Goal: Task Accomplishment & Management: Manage account settings

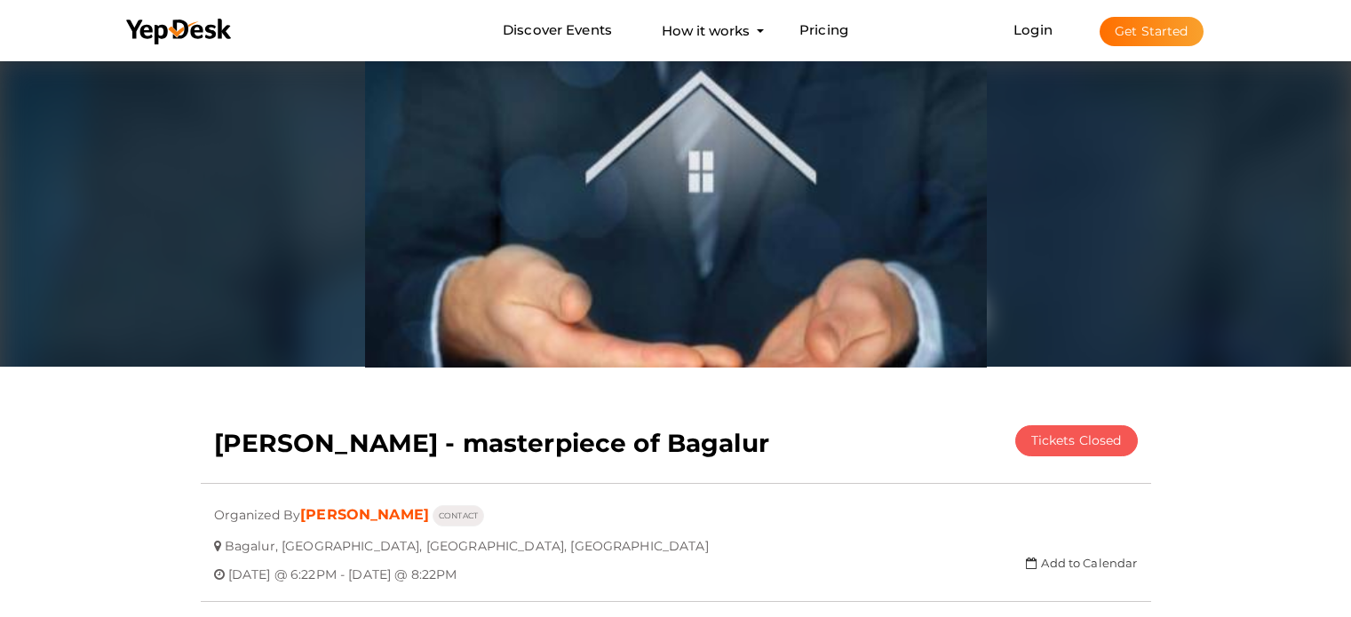
scroll to position [57, 0]
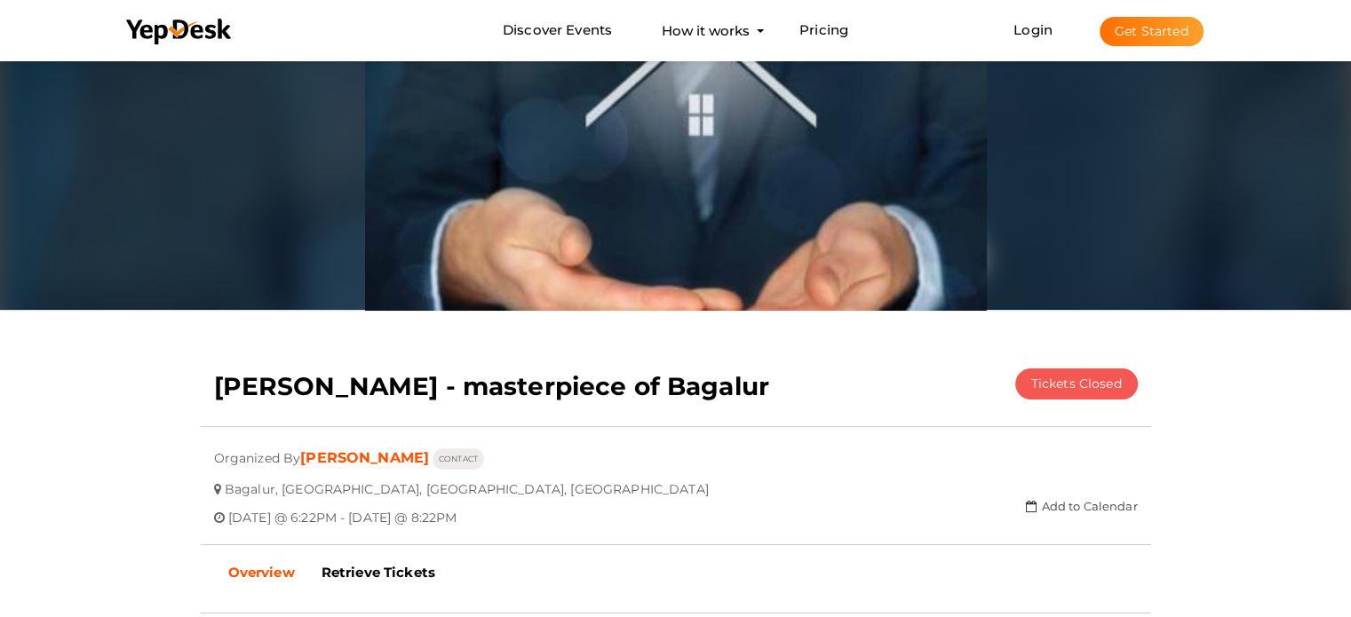
click at [1162, 18] on button "Get Started" at bounding box center [1152, 31] width 104 height 29
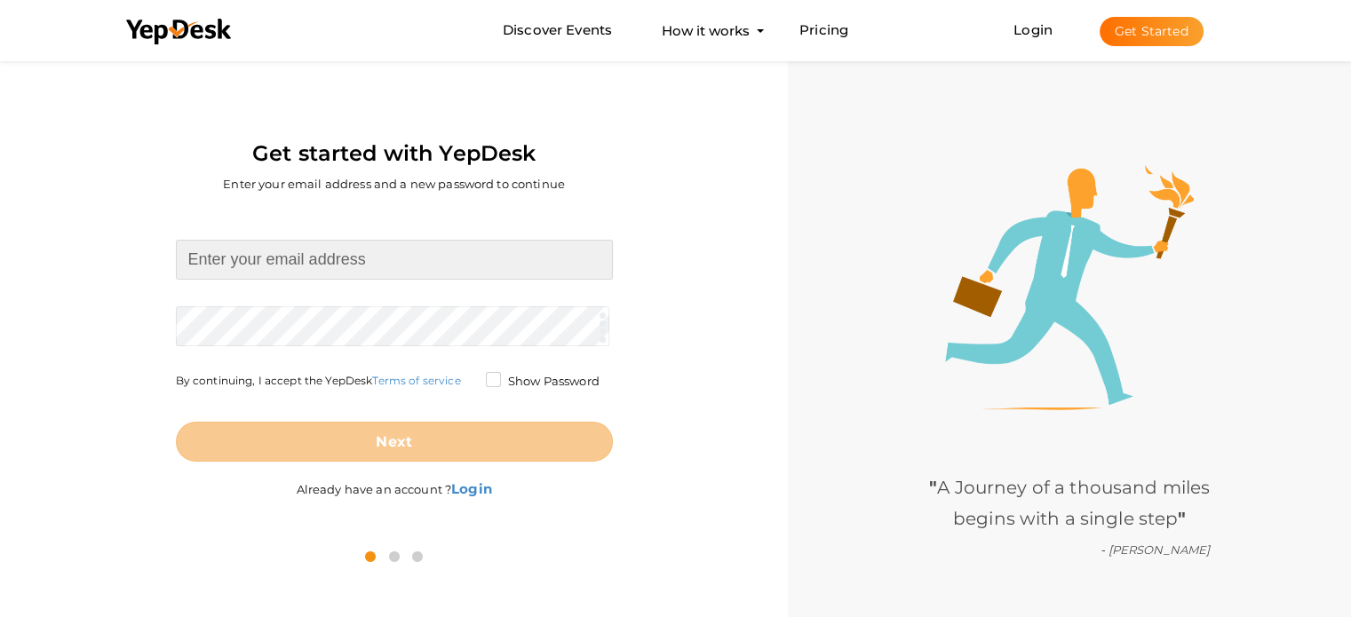
paste input "godrejyelahanka07@gmail.com Aj@9916593529"
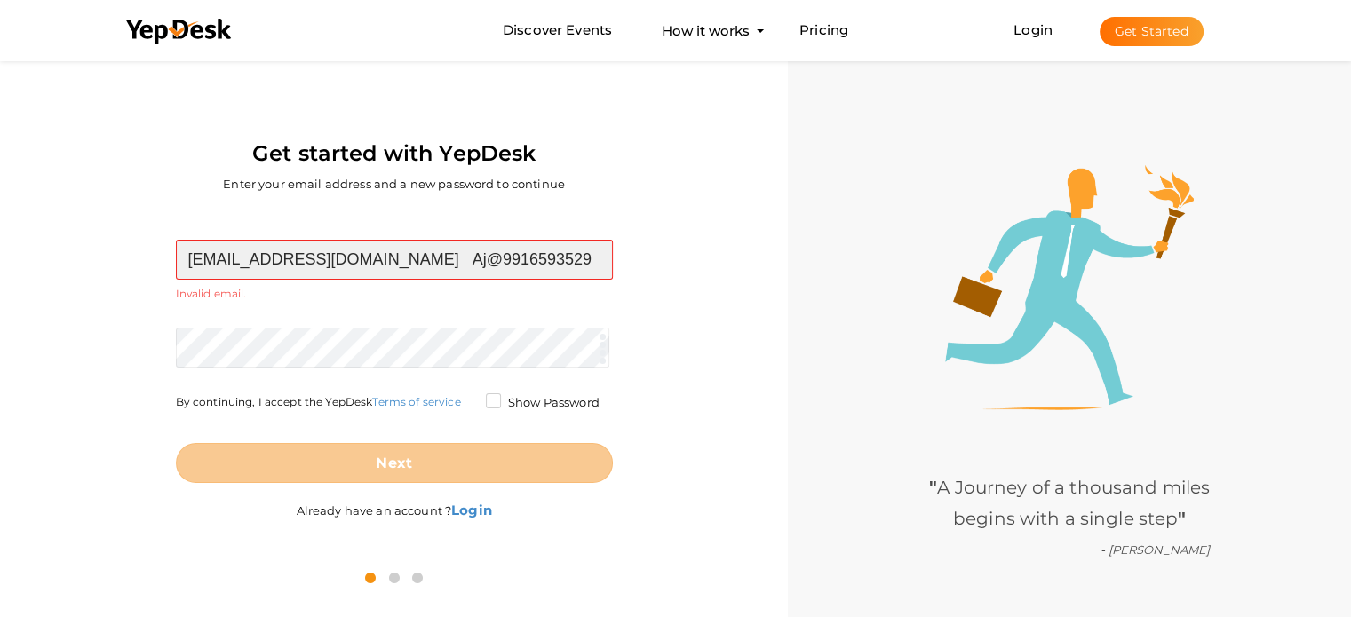
drag, startPoint x: 439, startPoint y: 249, endPoint x: 560, endPoint y: 242, distance: 120.9
click at [560, 242] on input "godrejyelahanka07@gmail.com Aj@9916593529" at bounding box center [394, 260] width 437 height 40
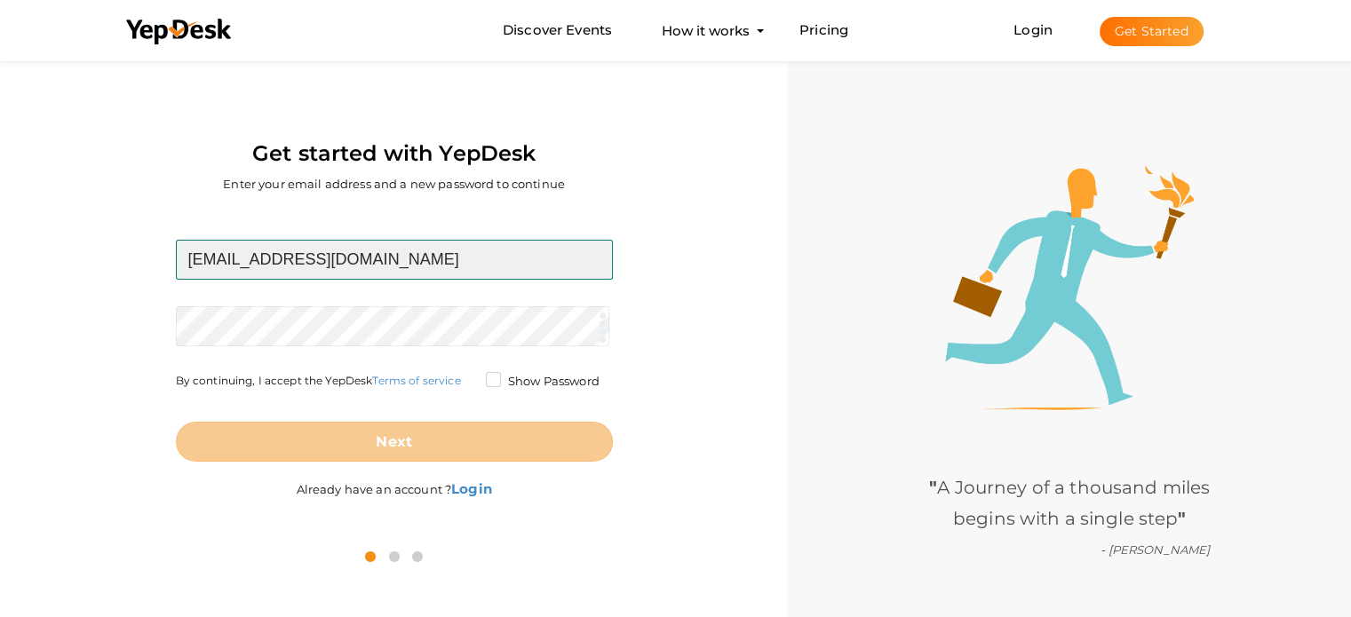
type input "[EMAIL_ADDRESS][DOMAIN_NAME]"
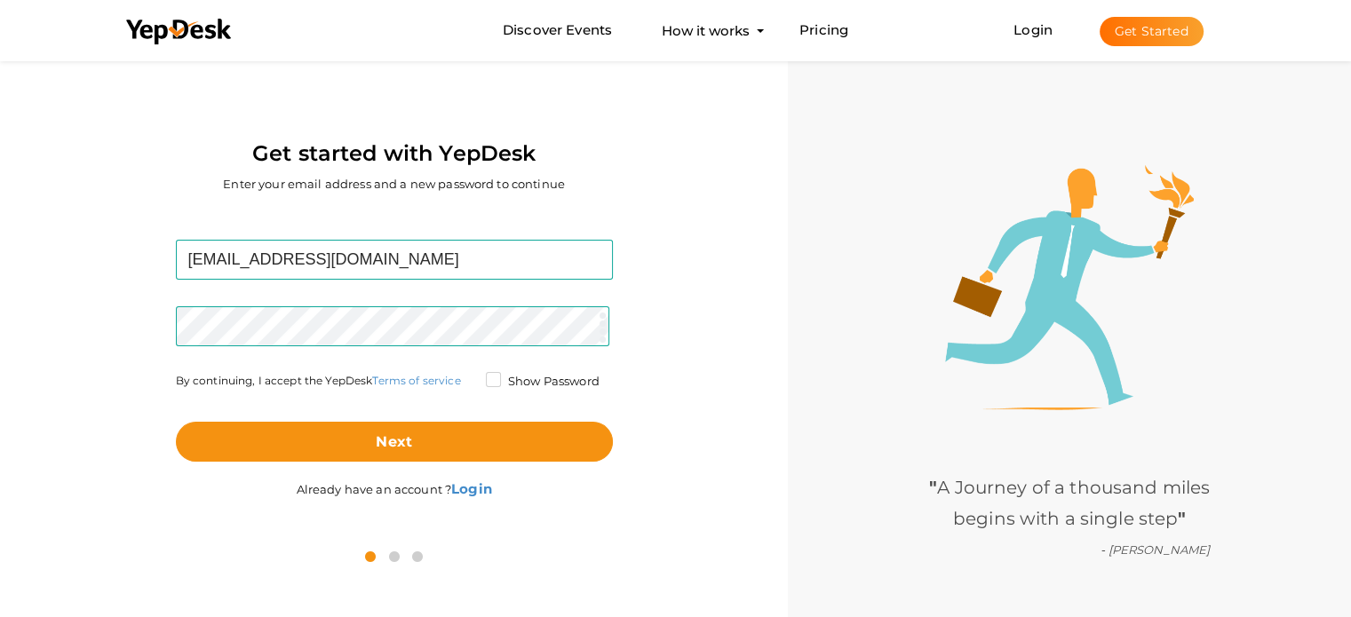
click at [36, 287] on div "godrejyelahanka07@gmail.com Required. Invalid email. Checking You already have …" at bounding box center [393, 371] width 761 height 325
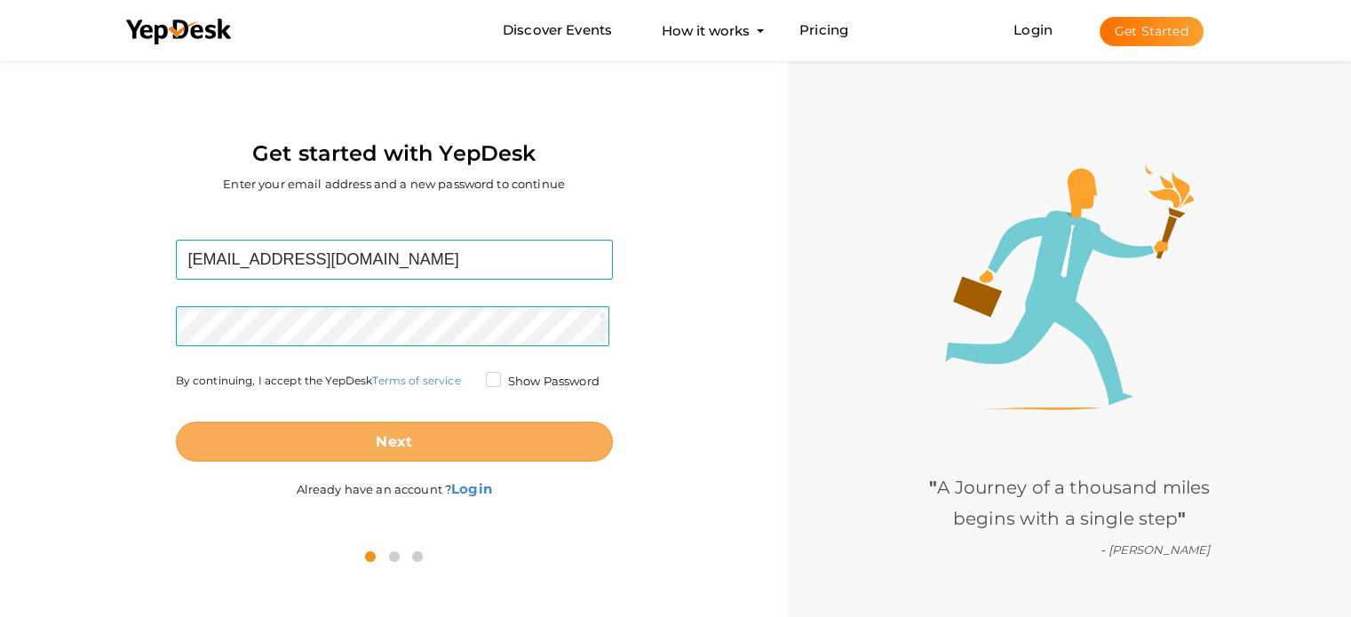
click at [361, 440] on button "Next" at bounding box center [394, 442] width 437 height 40
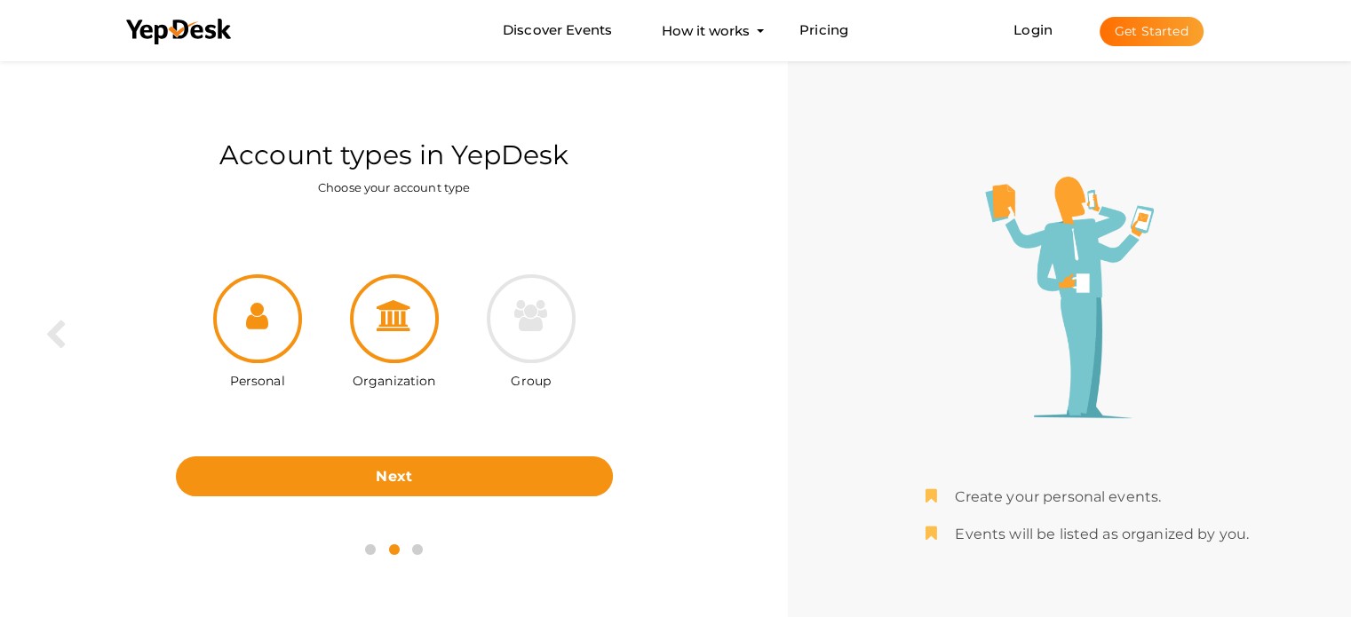
click at [380, 334] on div at bounding box center [394, 318] width 89 height 89
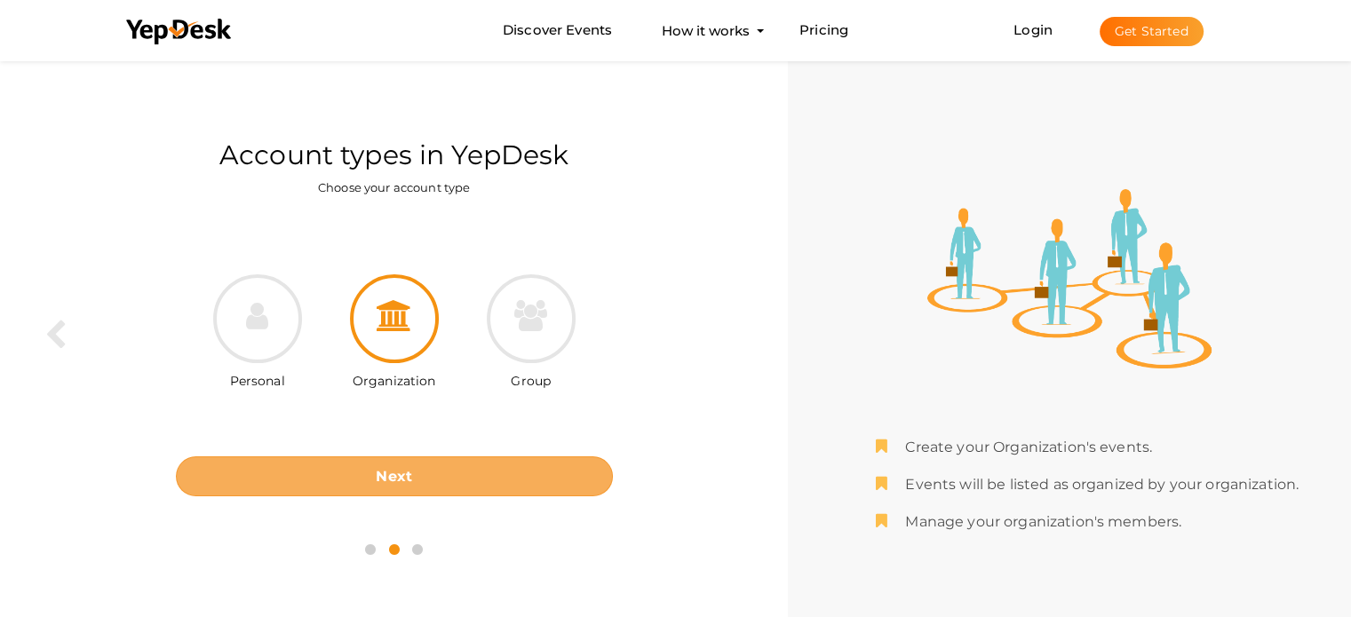
click at [434, 468] on button "Next" at bounding box center [394, 476] width 437 height 40
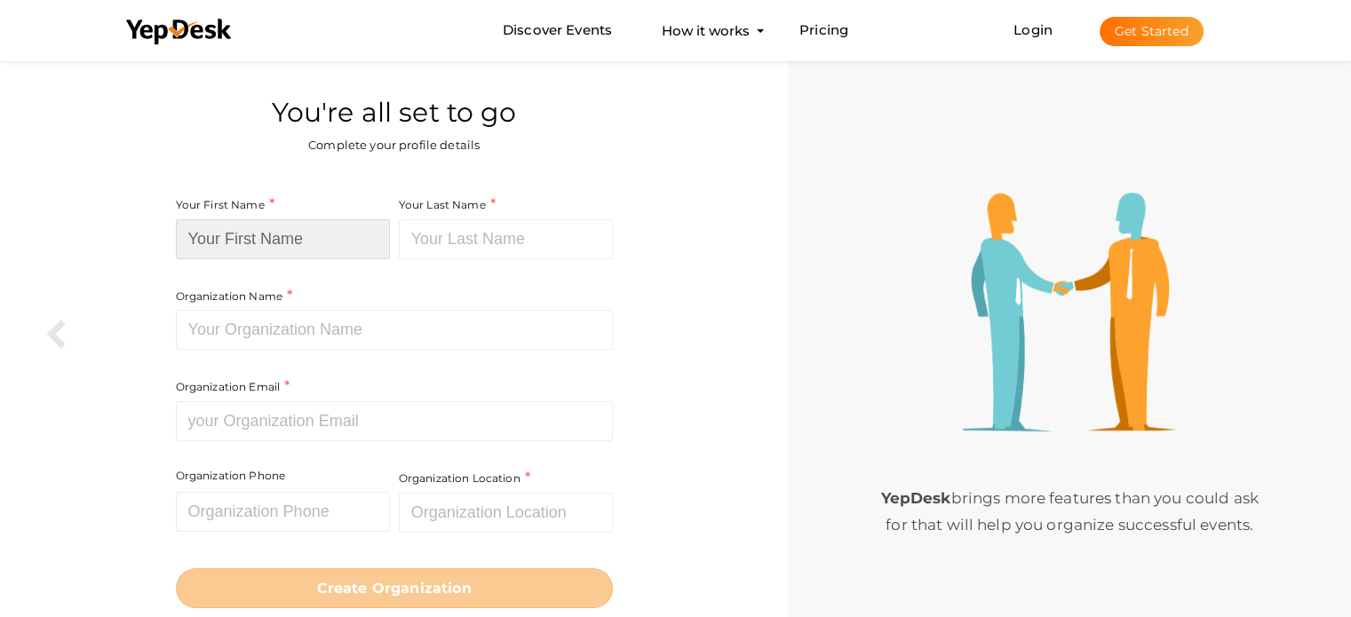
paste input "[PERSON_NAME]"
drag, startPoint x: 242, startPoint y: 231, endPoint x: 327, endPoint y: 223, distance: 84.8
click at [327, 223] on input "[PERSON_NAME]" at bounding box center [283, 239] width 214 height 40
type input "Godrej"
paste input "Yelahanka"
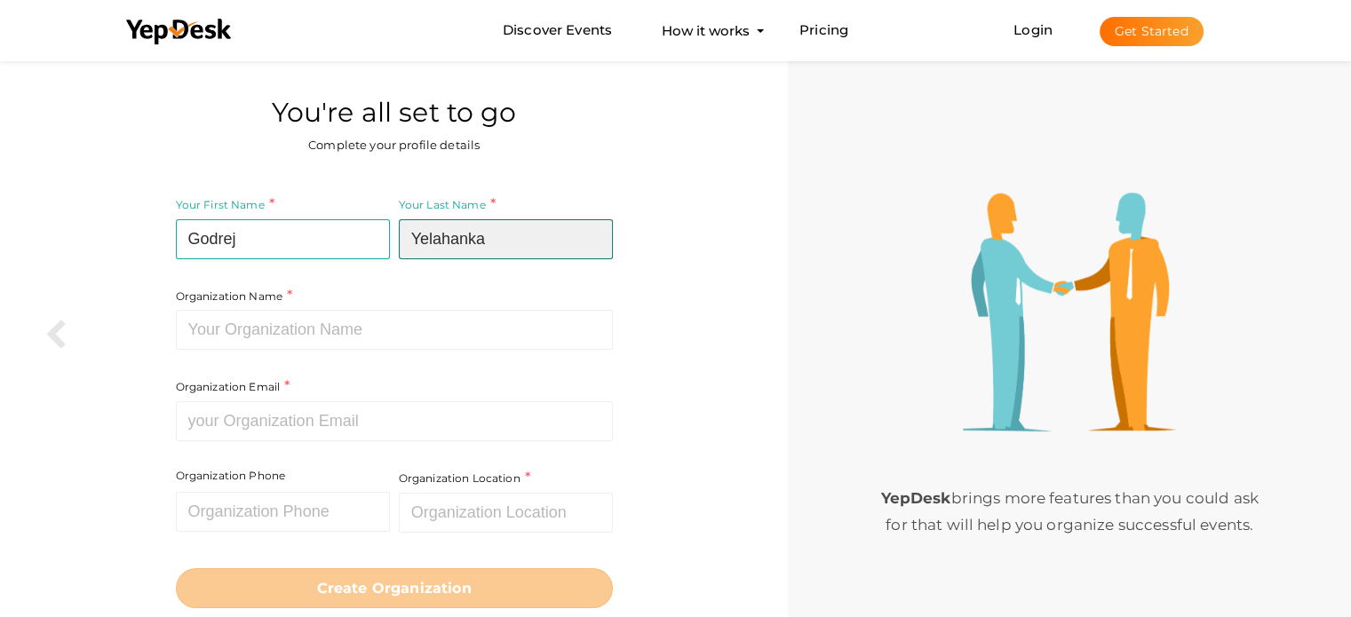
type input "Yelahanka"
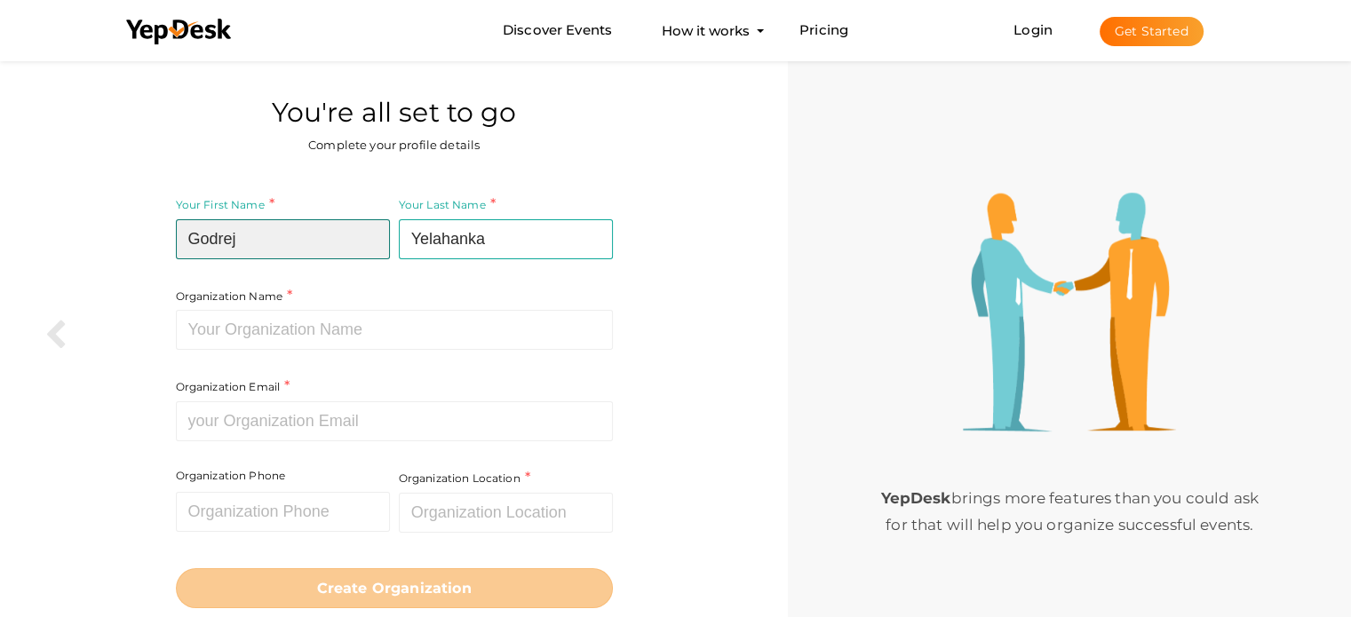
click at [315, 249] on input "Godrej" at bounding box center [283, 239] width 214 height 40
type input "Godrej"
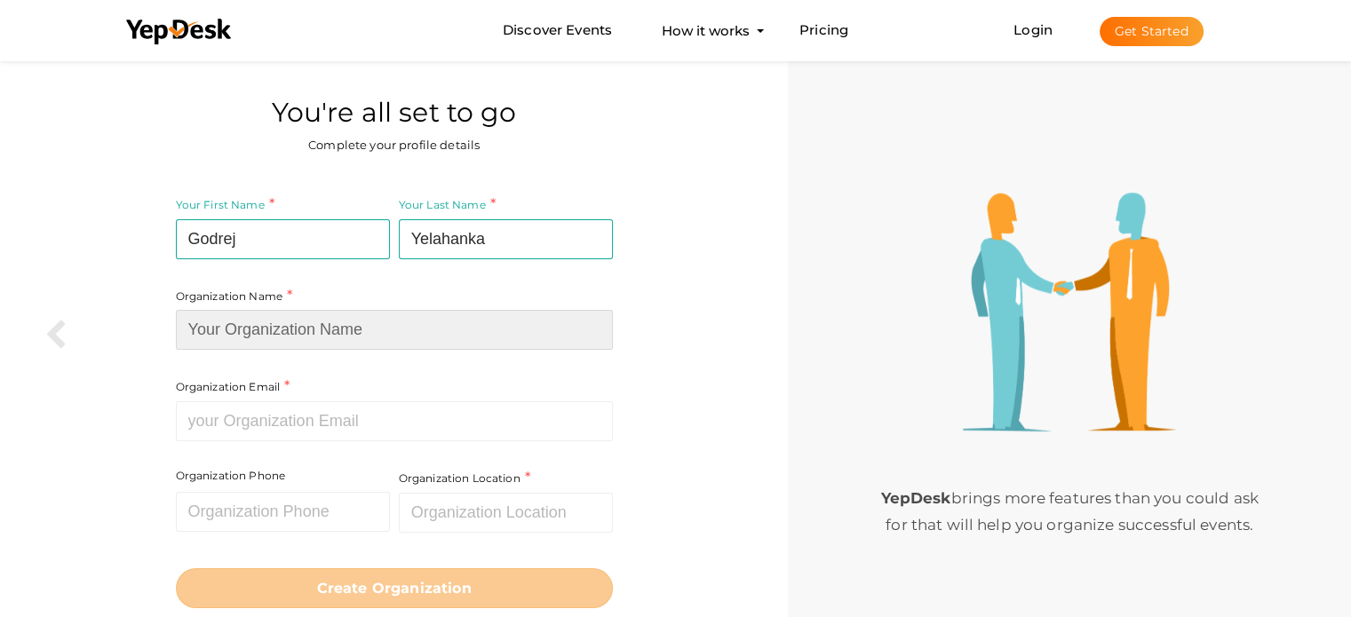
click at [219, 339] on input at bounding box center [394, 330] width 437 height 40
paste input "[PERSON_NAME]"
type input "[PERSON_NAME]"
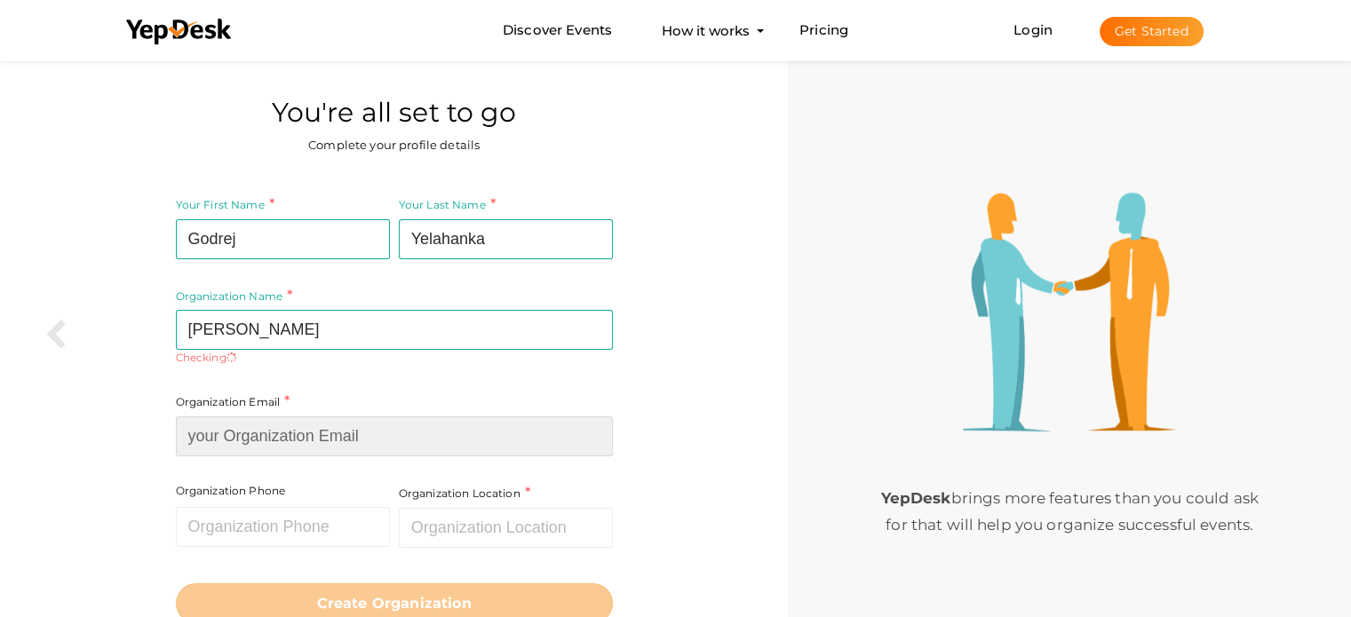
click at [202, 435] on input at bounding box center [394, 437] width 437 height 40
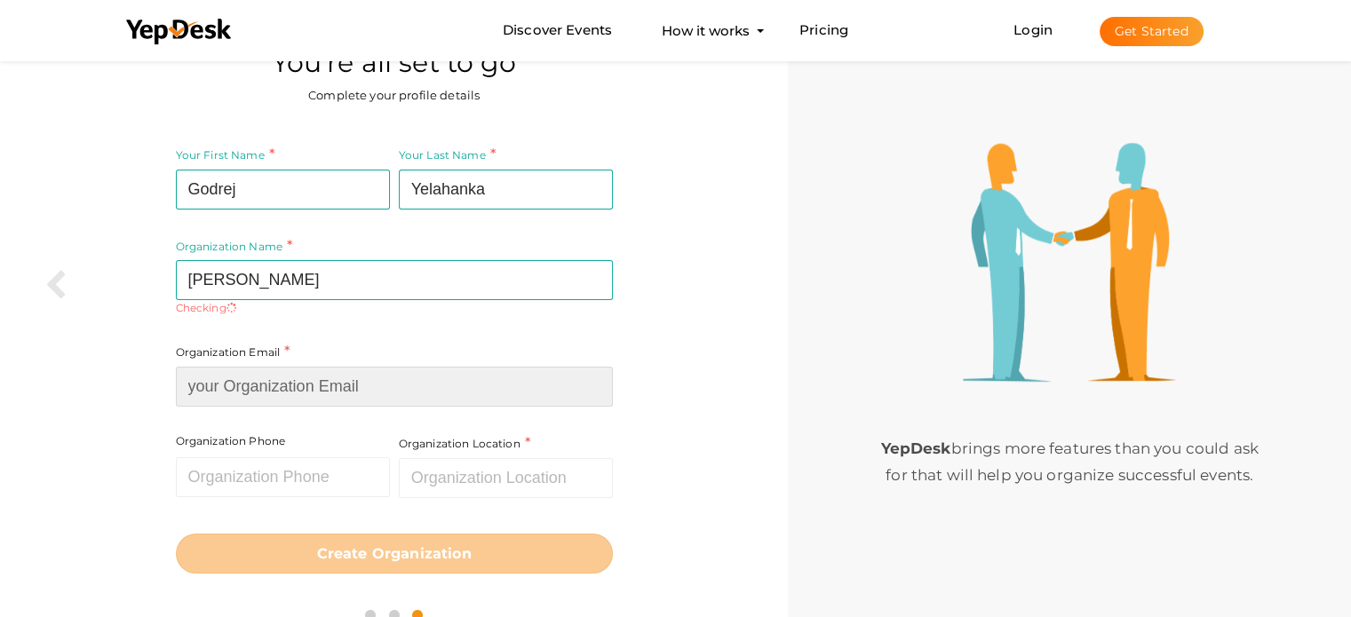
scroll to position [76, 0]
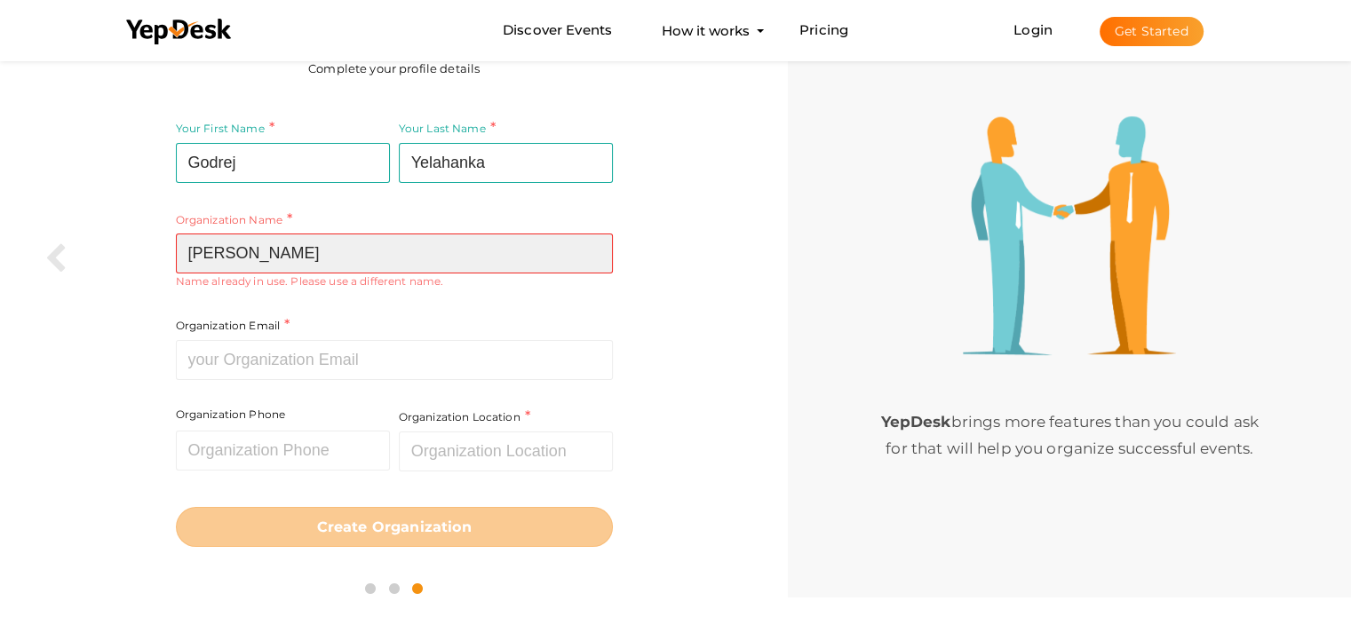
click at [339, 252] on input "[PERSON_NAME]" at bounding box center [394, 254] width 437 height 40
drag, startPoint x: 339, startPoint y: 252, endPoint x: 150, endPoint y: 252, distance: 189.2
click at [150, 252] on div "Your First Name Godrej Required. Must contain letters only. Must be between 2 a…" at bounding box center [393, 333] width 761 height 454
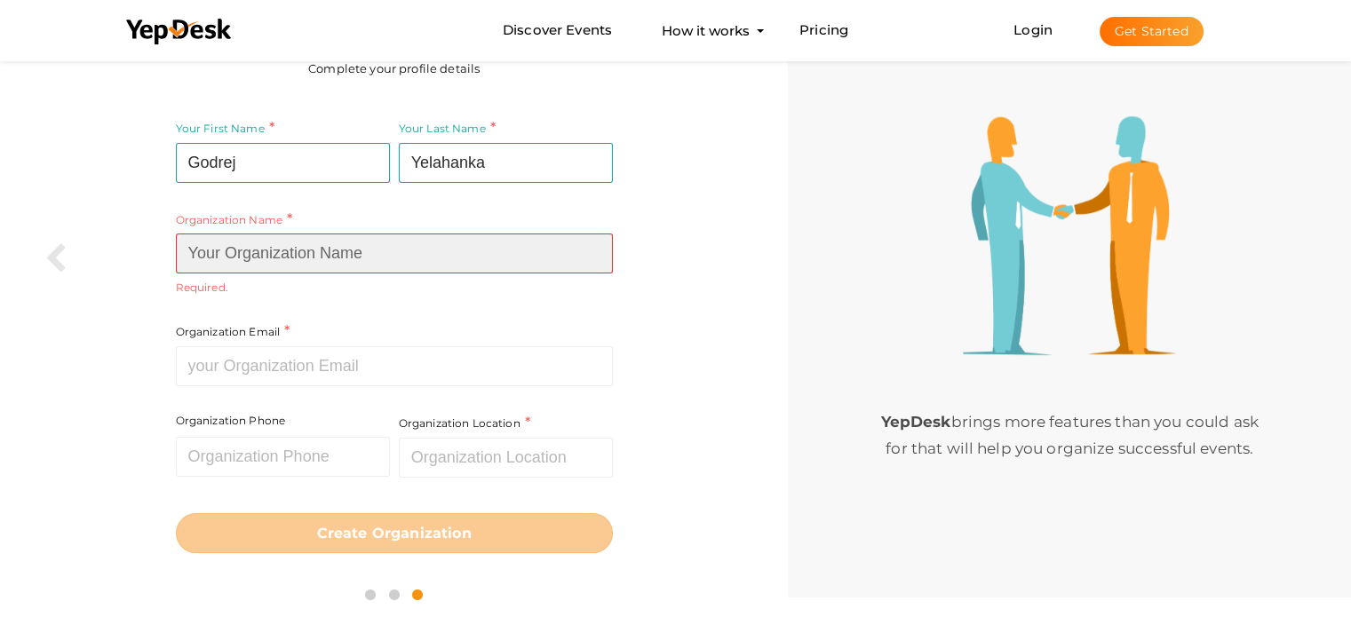
paste input "[PERSON_NAME]"
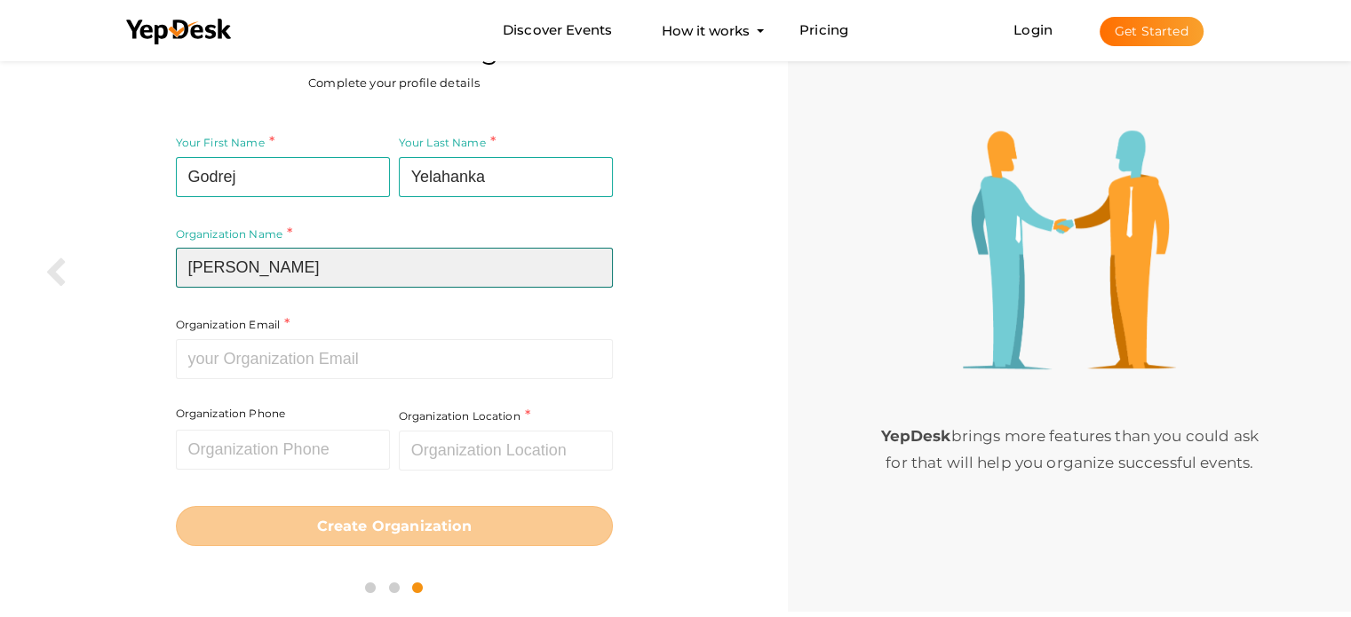
scroll to position [61, 0]
type input "Godrej Yelahanka Blr"
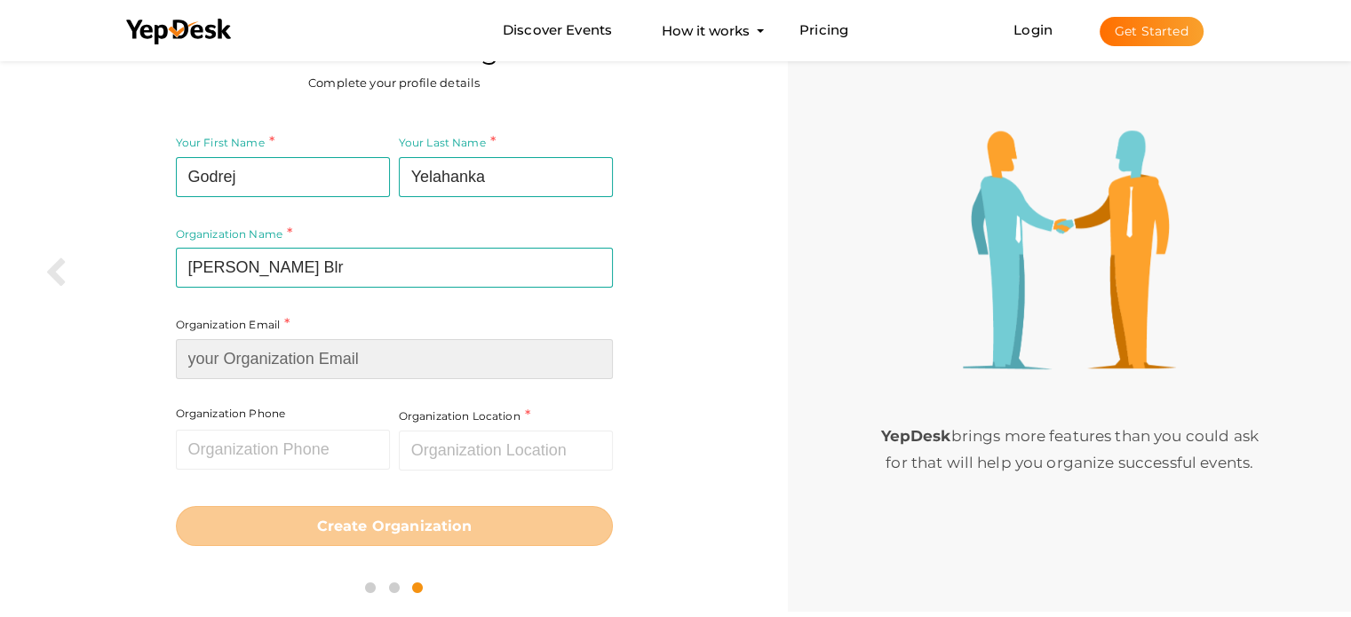
click at [267, 369] on input at bounding box center [394, 359] width 437 height 40
paste input "[EMAIL_ADDRESS][DOMAIN_NAME]"
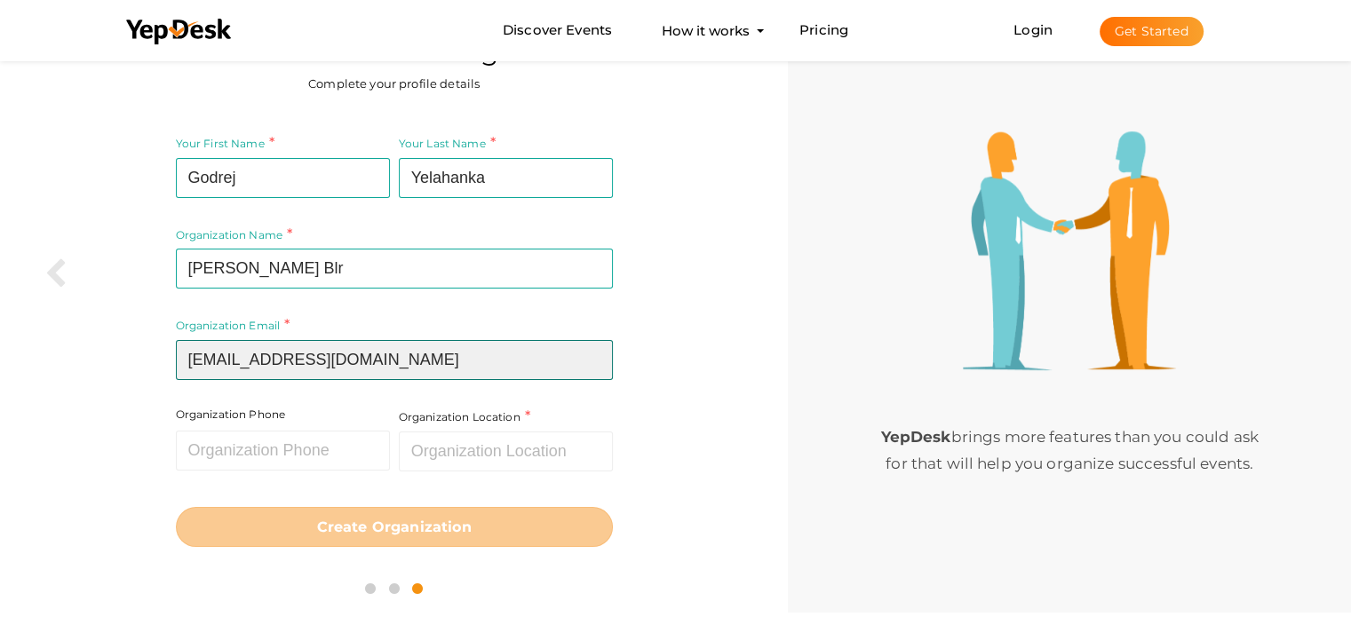
type input "[EMAIL_ADDRESS][DOMAIN_NAME]"
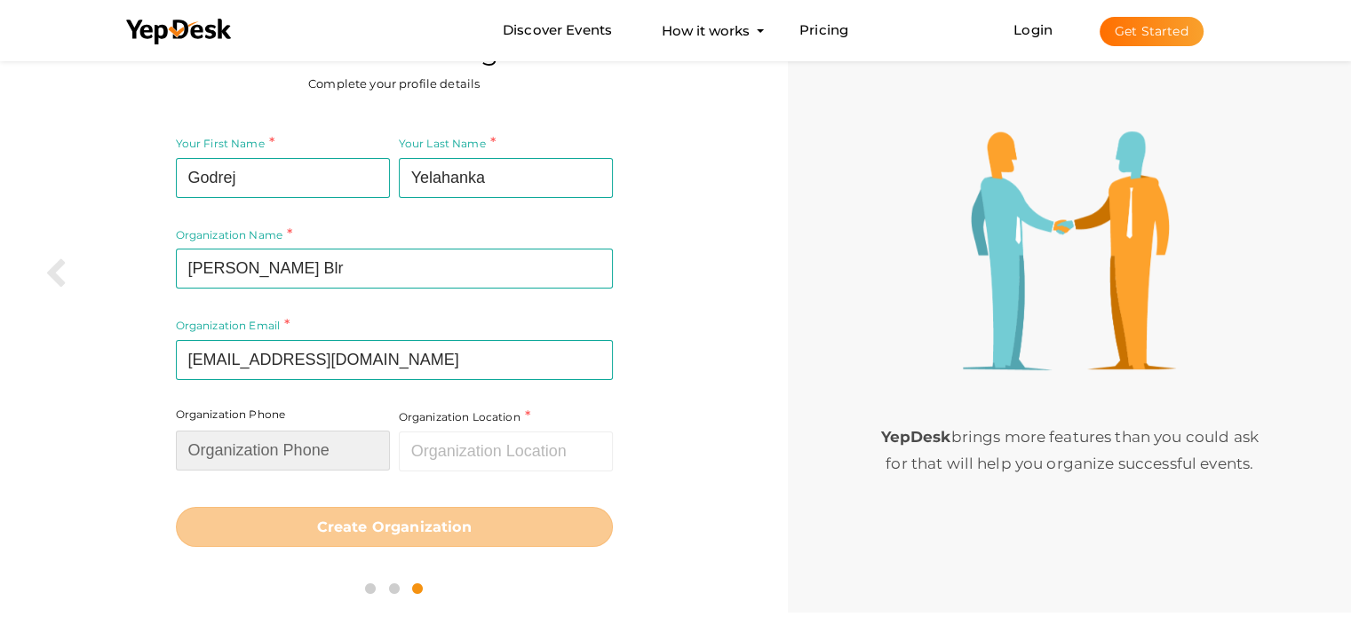
click at [210, 449] on input "text" at bounding box center [283, 451] width 214 height 40
type input "8884587214"
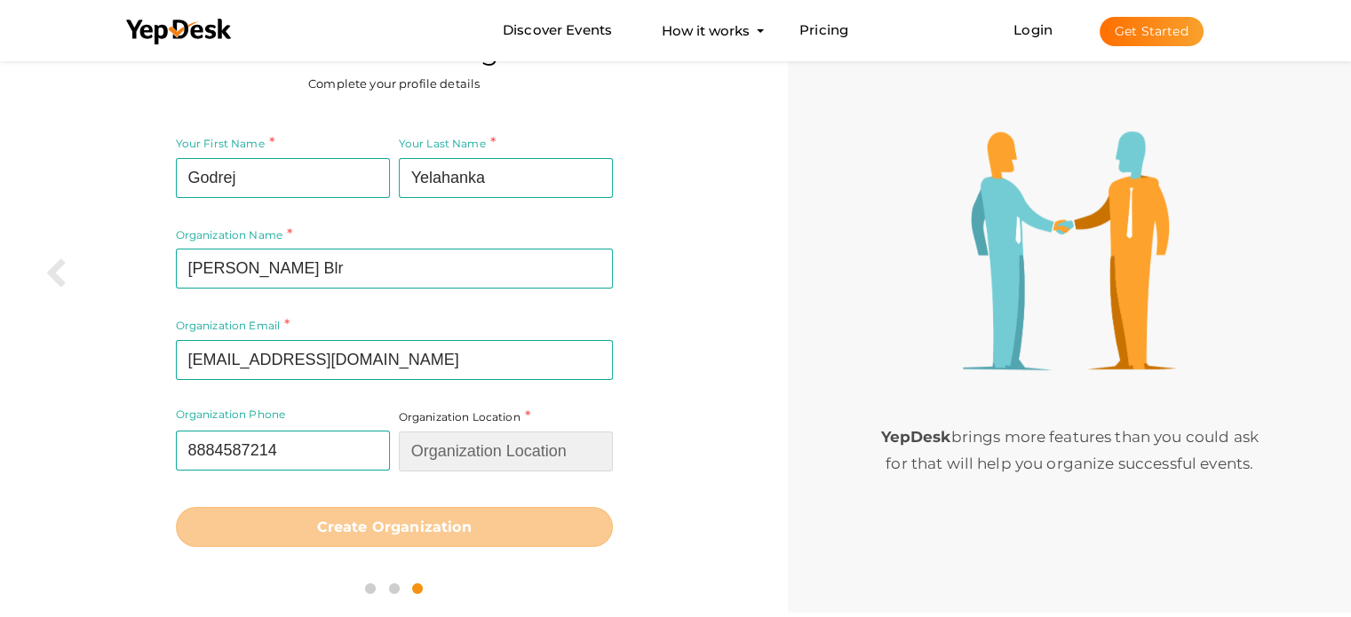
click at [443, 452] on input "text" at bounding box center [506, 452] width 214 height 40
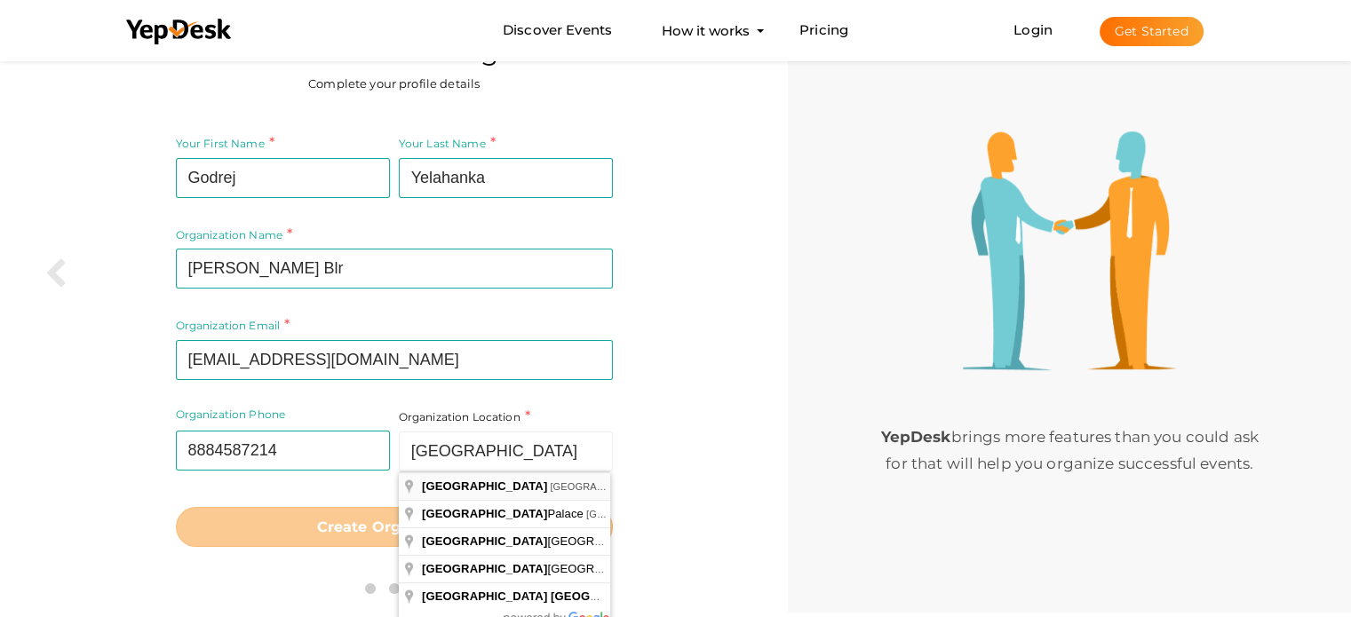
type input "[GEOGRAPHIC_DATA], [GEOGRAPHIC_DATA], [GEOGRAPHIC_DATA]"
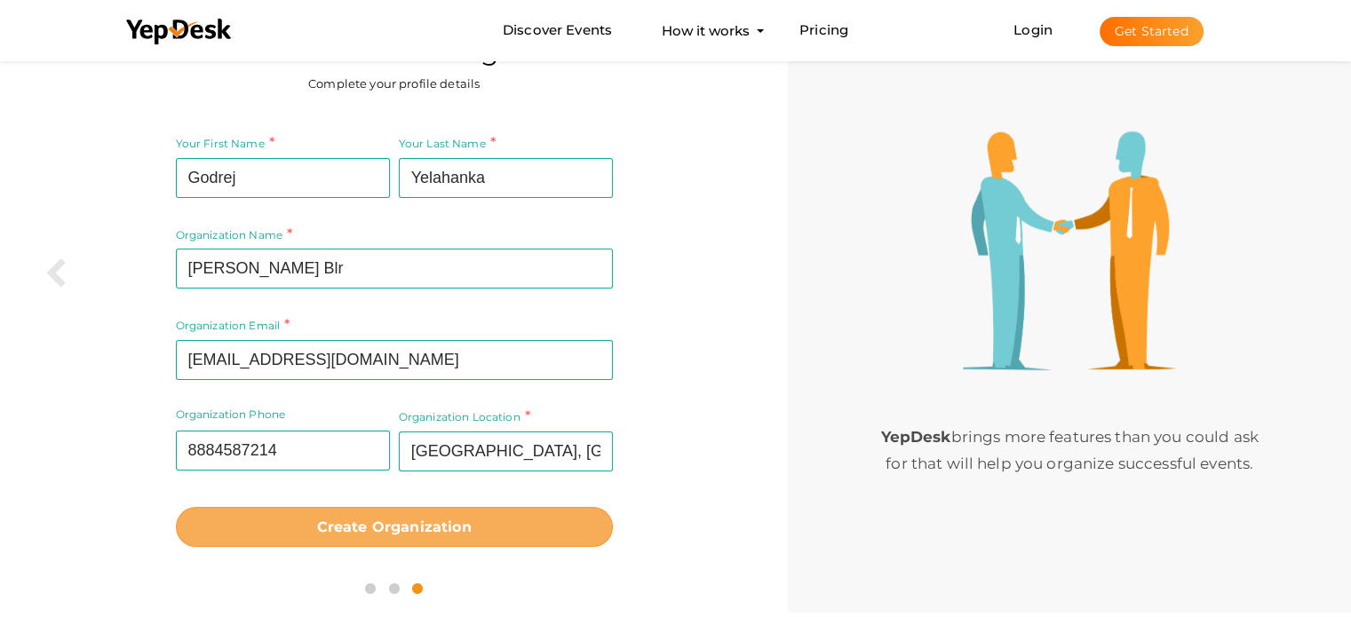
click at [414, 532] on b "Create Organization" at bounding box center [394, 527] width 155 height 17
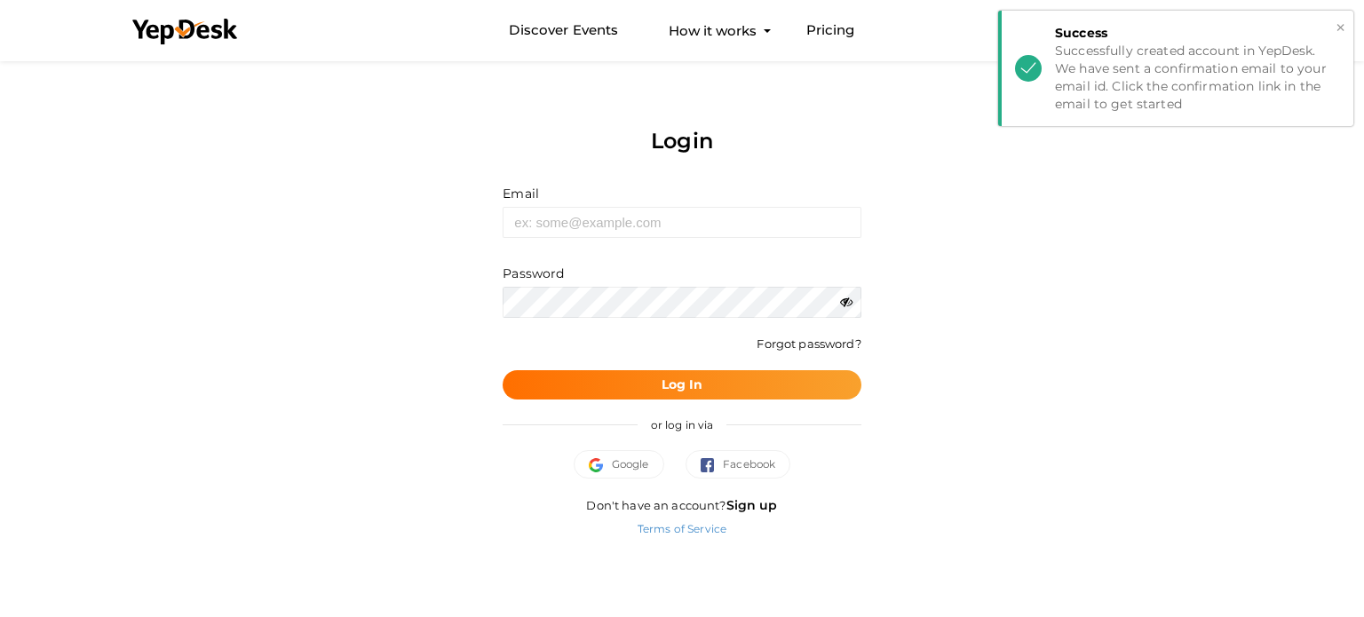
click at [1340, 24] on button "×" at bounding box center [1341, 28] width 12 height 20
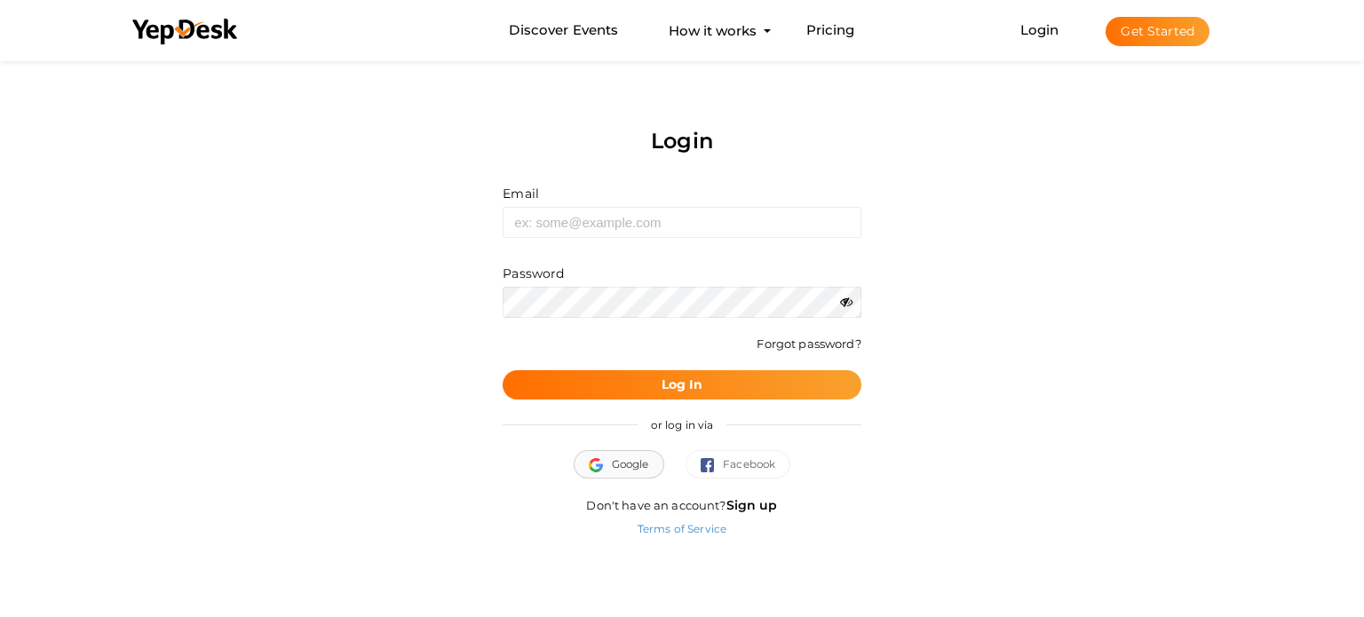
click at [625, 457] on span "Google" at bounding box center [619, 465] width 60 height 18
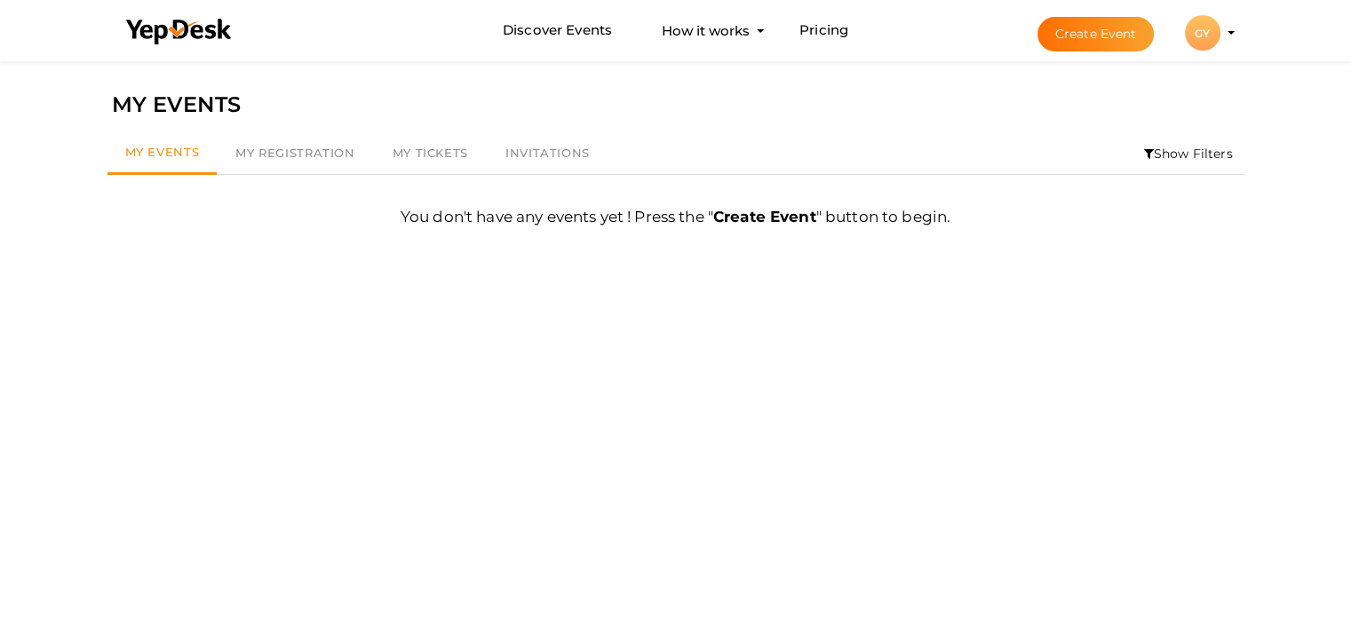
click at [1202, 21] on div "GY" at bounding box center [1203, 33] width 36 height 36
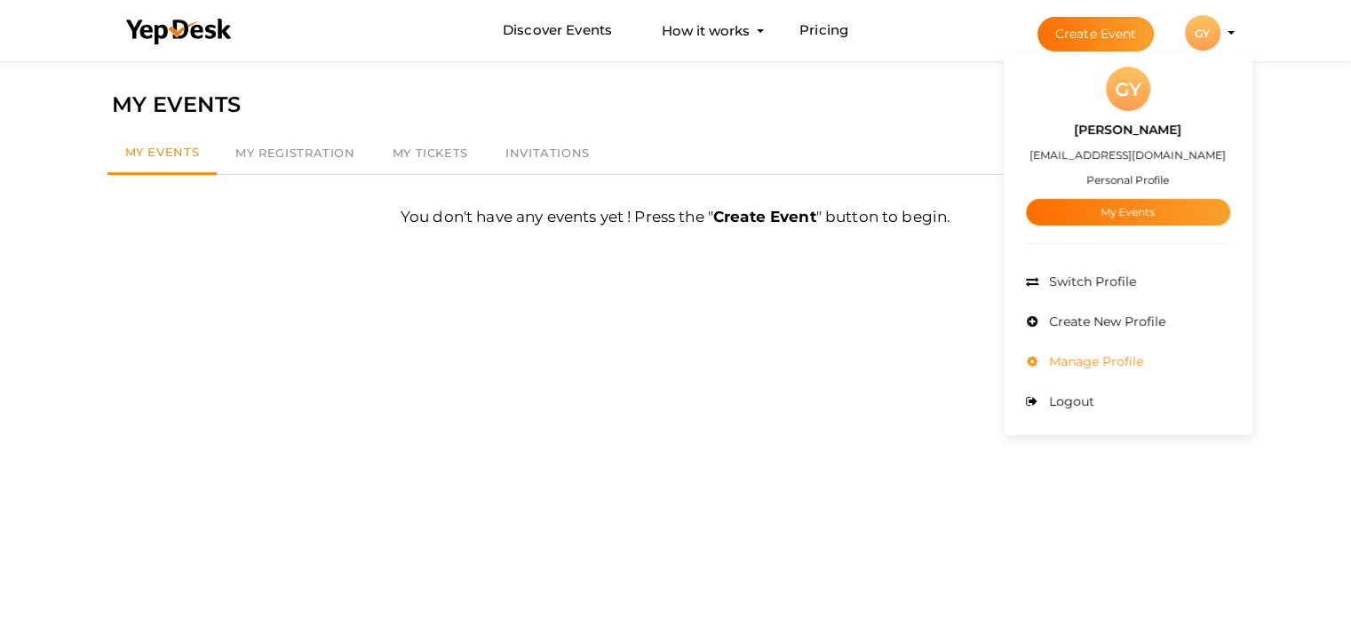
click at [1086, 361] on span "Manage Profile" at bounding box center [1093, 361] width 99 height 16
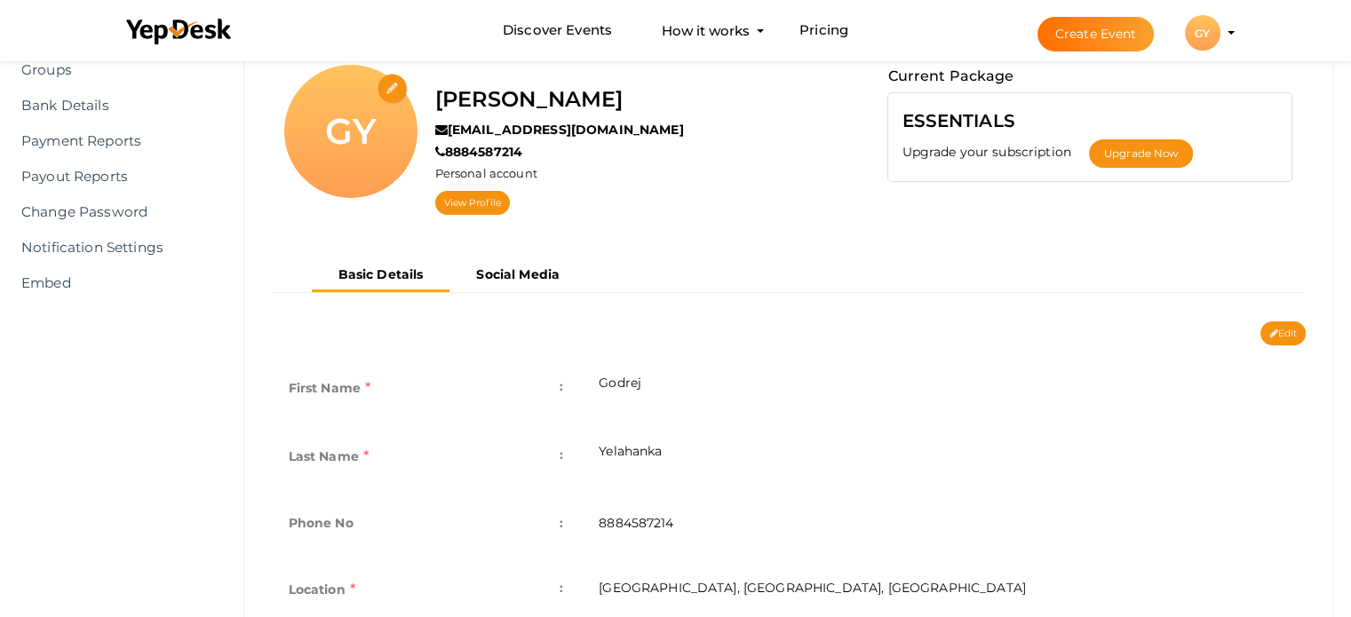
scroll to position [89, 0]
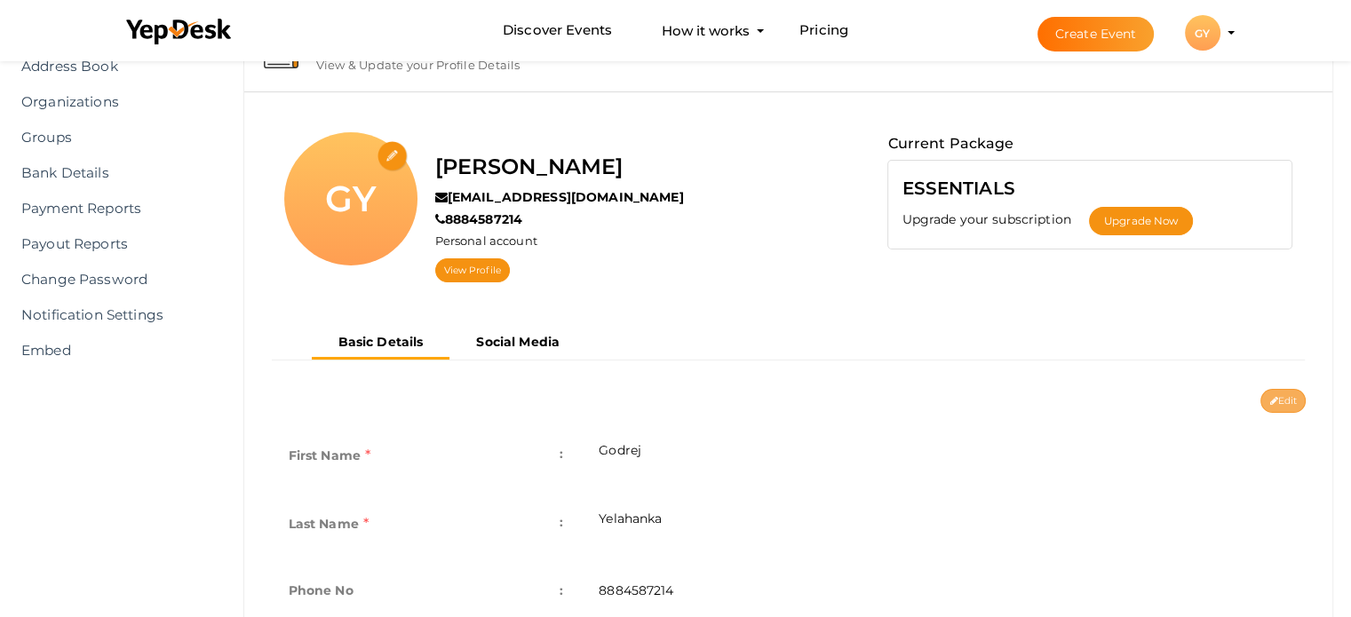
click at [1288, 398] on button "Edit" at bounding box center [1282, 401] width 45 height 24
type input "Godrej"
type input "Yelahanka"
type input "8884587214"
type input "[GEOGRAPHIC_DATA], [GEOGRAPHIC_DATA], [GEOGRAPHIC_DATA]"
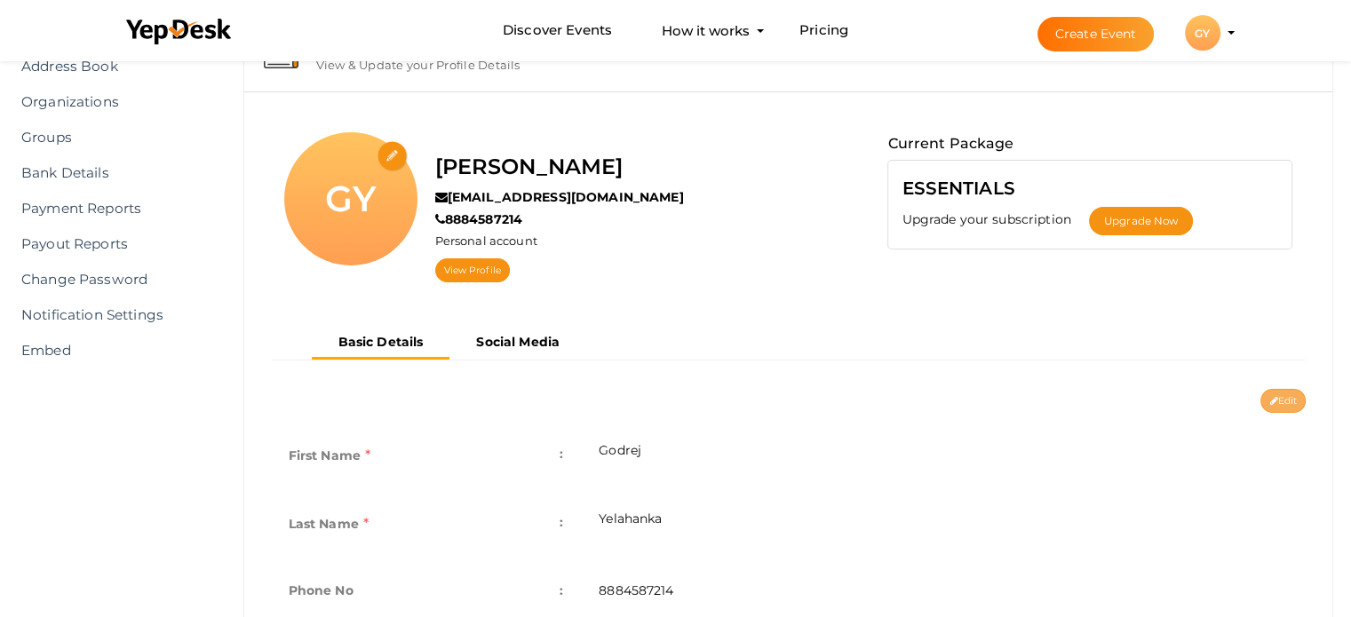
type input "Godrej-Yelahanka1"
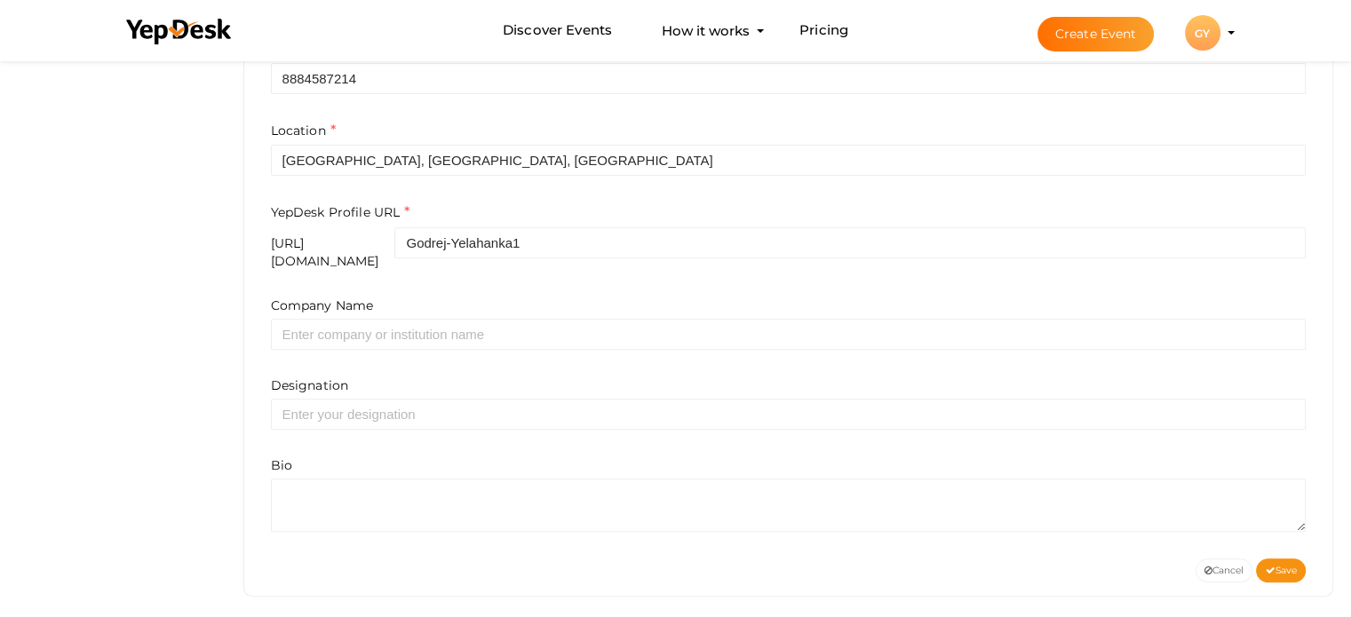
scroll to position [628, 0]
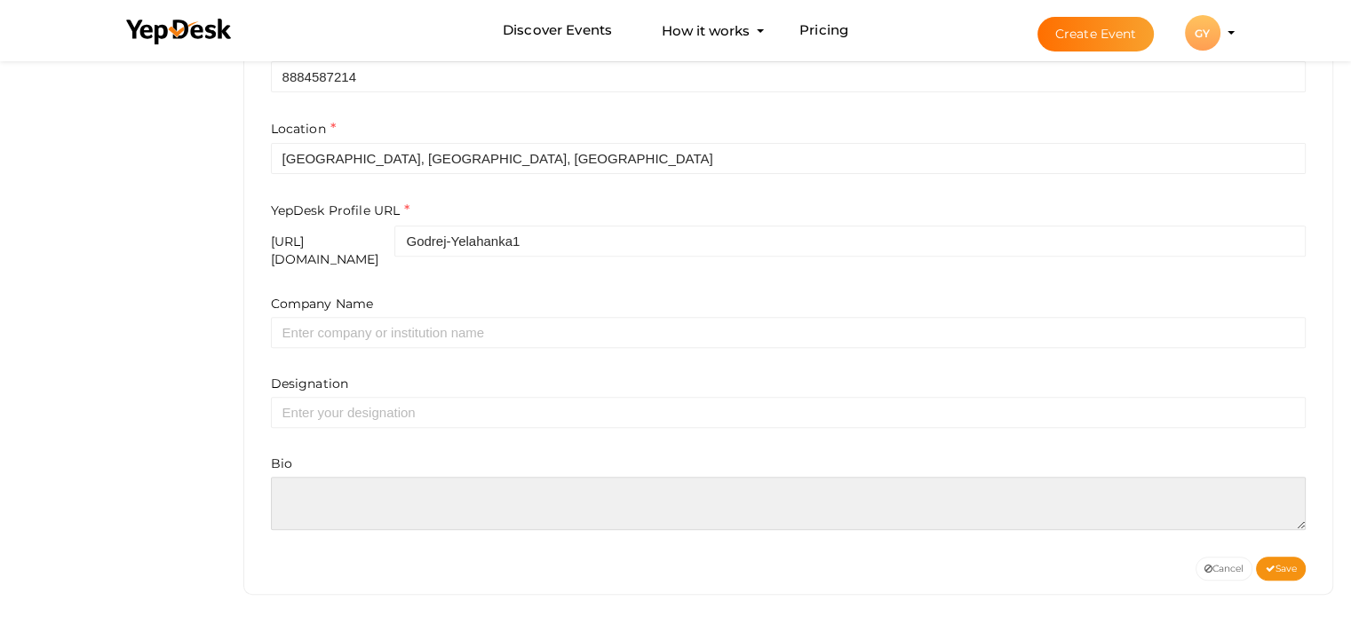
click at [296, 485] on textarea at bounding box center [789, 503] width 1036 height 53
paste textarea "Godrej Yelahanka in Bangalore is a thoughtfully designed residential project th…"
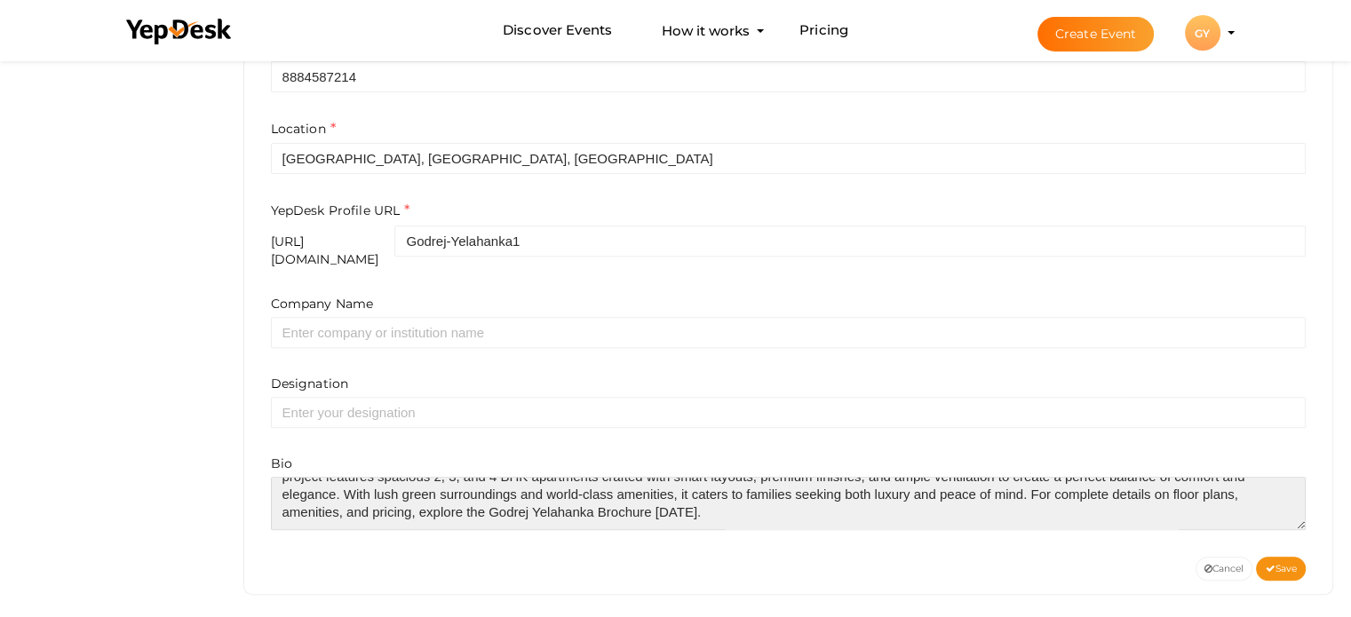
paste textarea "https://godrej-yelahanka.com/brochure/"
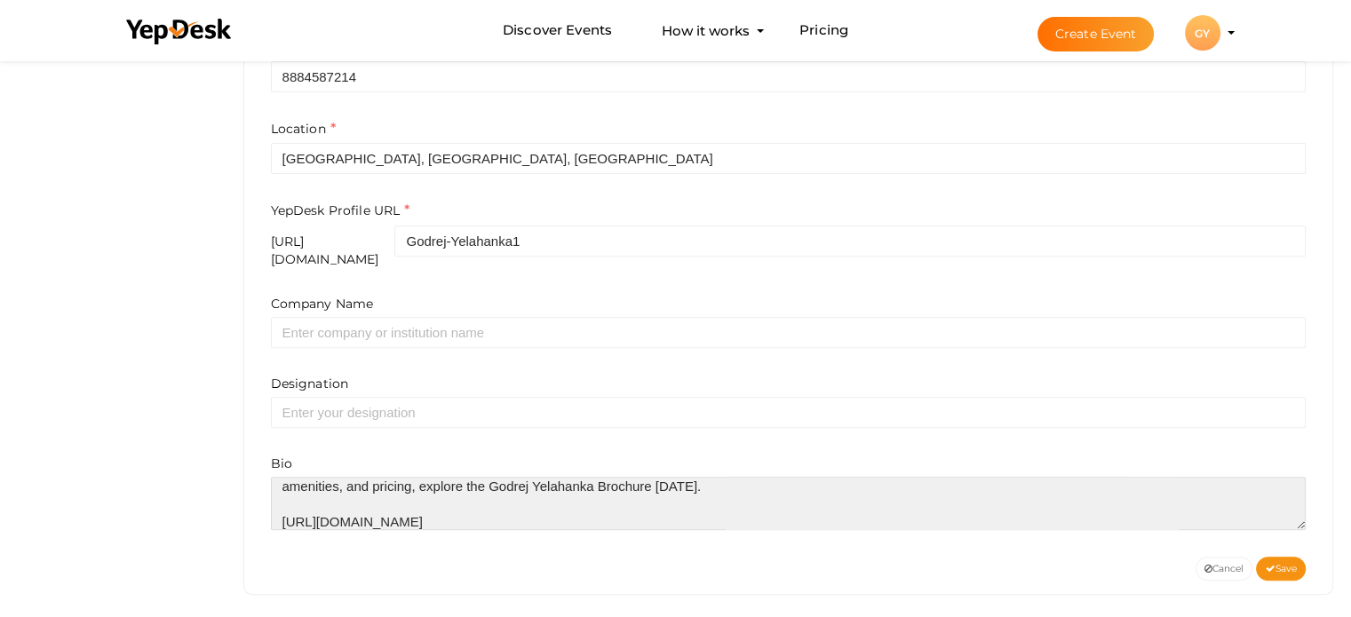
type textarea "[PERSON_NAME] in [GEOGRAPHIC_DATA] is a thoughtfully designed residential proje…"
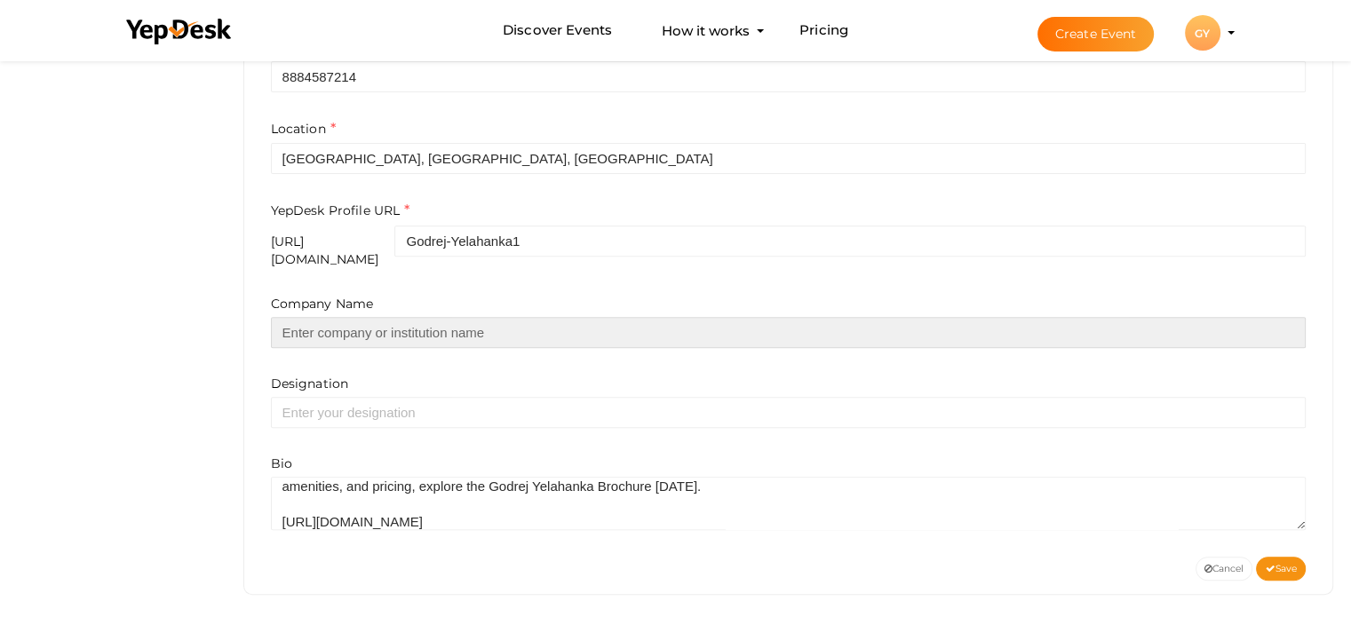
paste input "https://godrej-yelahanka.com/brochure/"
type input "[URL][DOMAIN_NAME]"
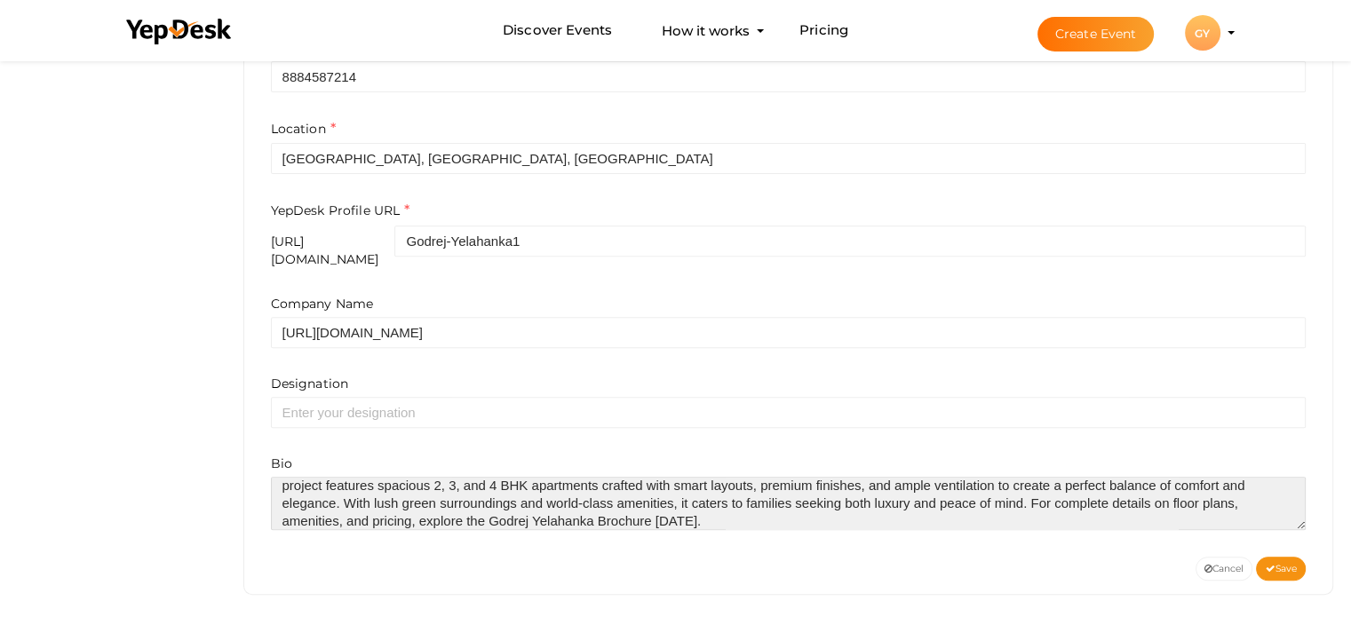
scroll to position [0, 0]
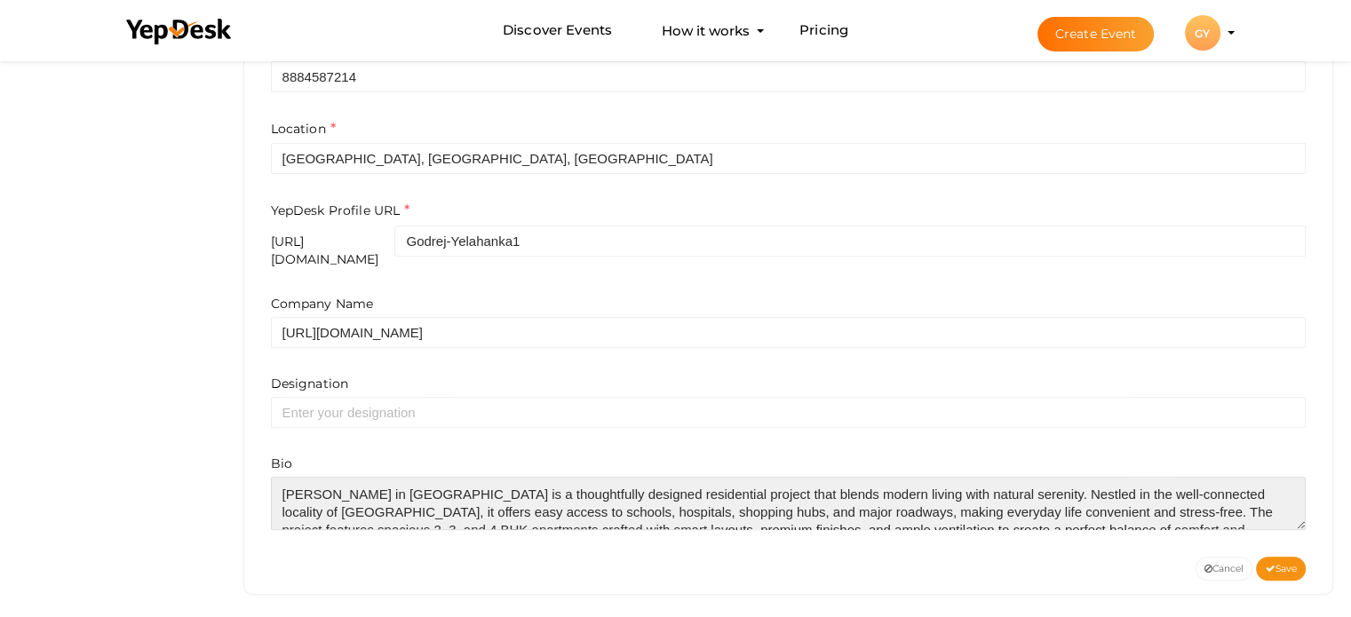
drag, startPoint x: 456, startPoint y: 474, endPoint x: 384, endPoint y: 468, distance: 73.1
click at [384, 477] on textarea at bounding box center [789, 503] width 1036 height 53
click at [391, 477] on textarea at bounding box center [789, 503] width 1036 height 53
drag, startPoint x: 385, startPoint y: 478, endPoint x: 287, endPoint y: 475, distance: 98.6
click at [272, 477] on textarea at bounding box center [789, 503] width 1036 height 53
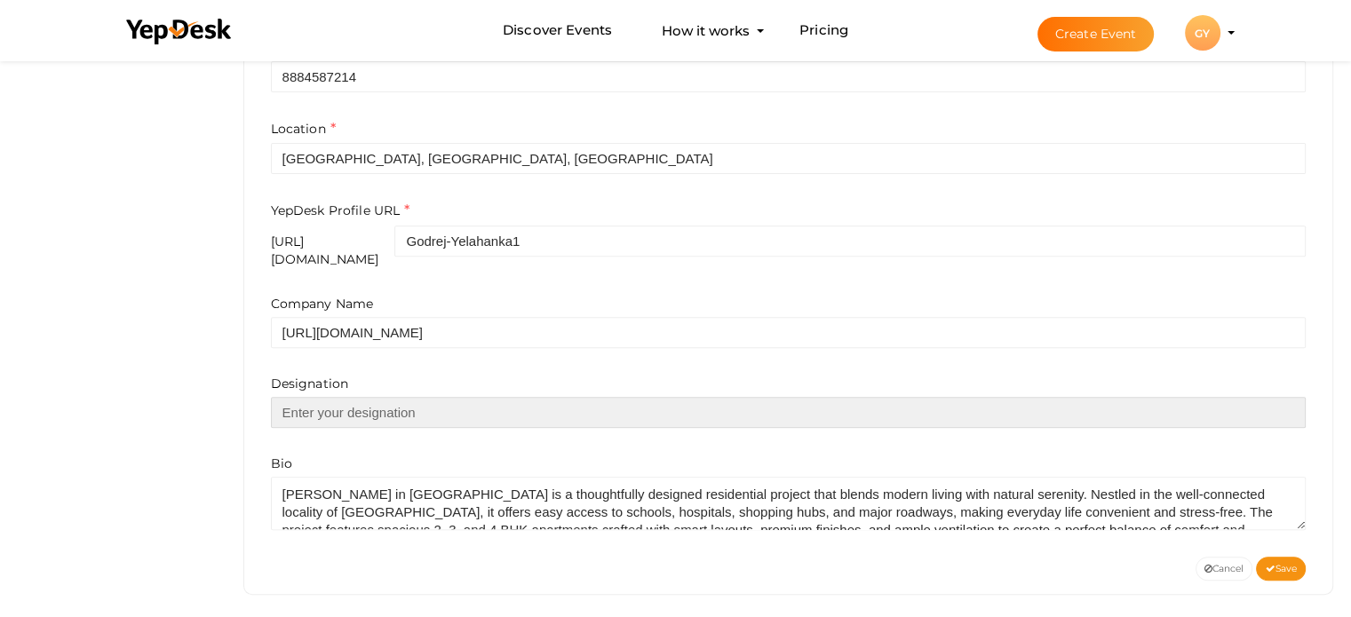
paste input "[PERSON_NAME]"
type input "[PERSON_NAME]"
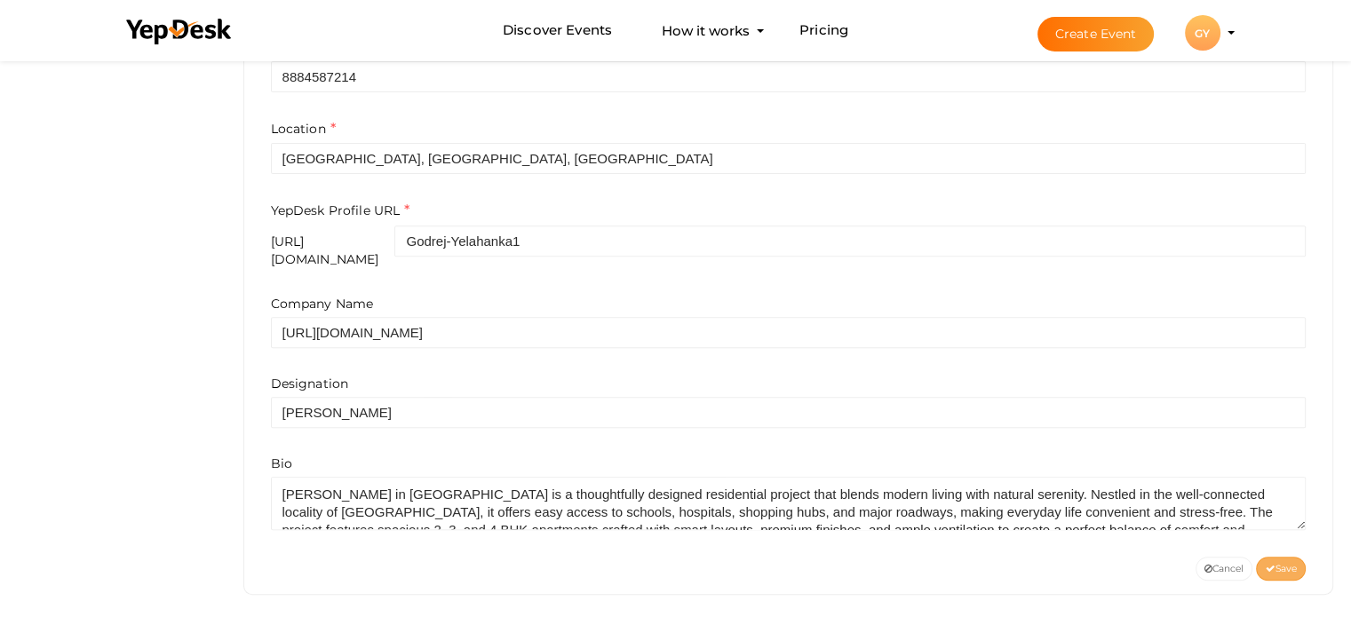
click at [1282, 563] on span "Save" at bounding box center [1281, 569] width 32 height 12
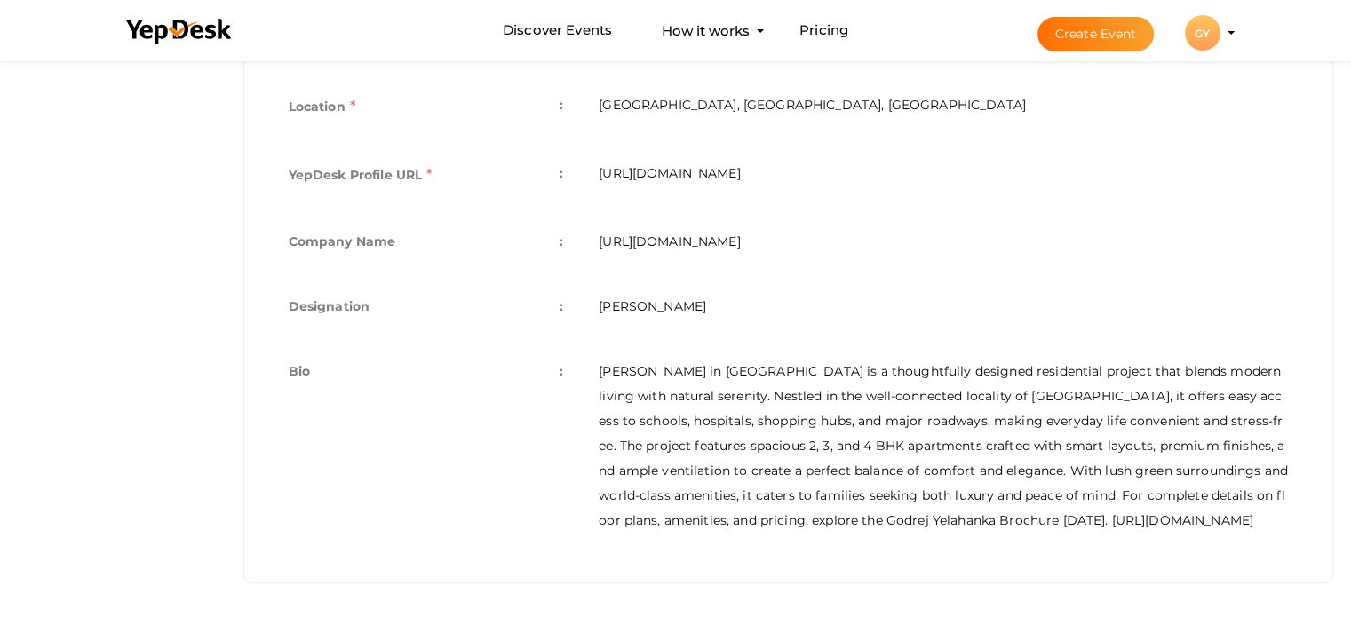
drag, startPoint x: 945, startPoint y: 160, endPoint x: 593, endPoint y: 186, distance: 352.6
click at [593, 186] on td "[URL][DOMAIN_NAME]" at bounding box center [943, 177] width 725 height 68
copy td "[URL][DOMAIN_NAME]"
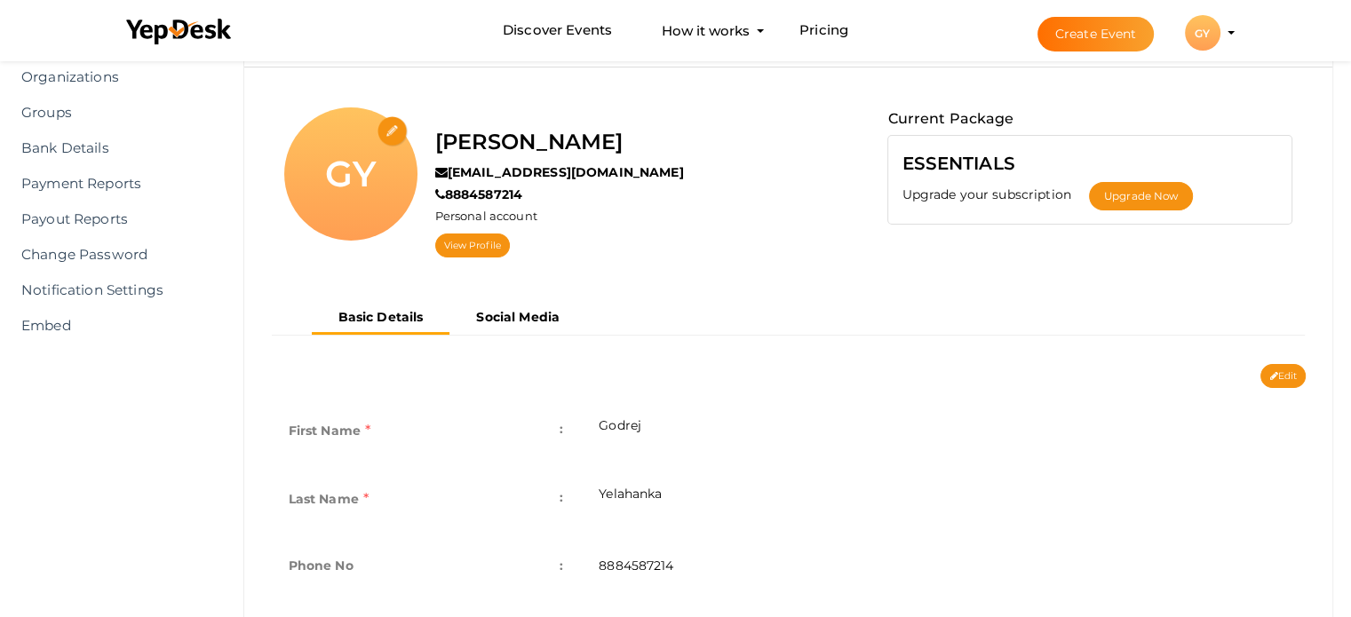
scroll to position [107, 0]
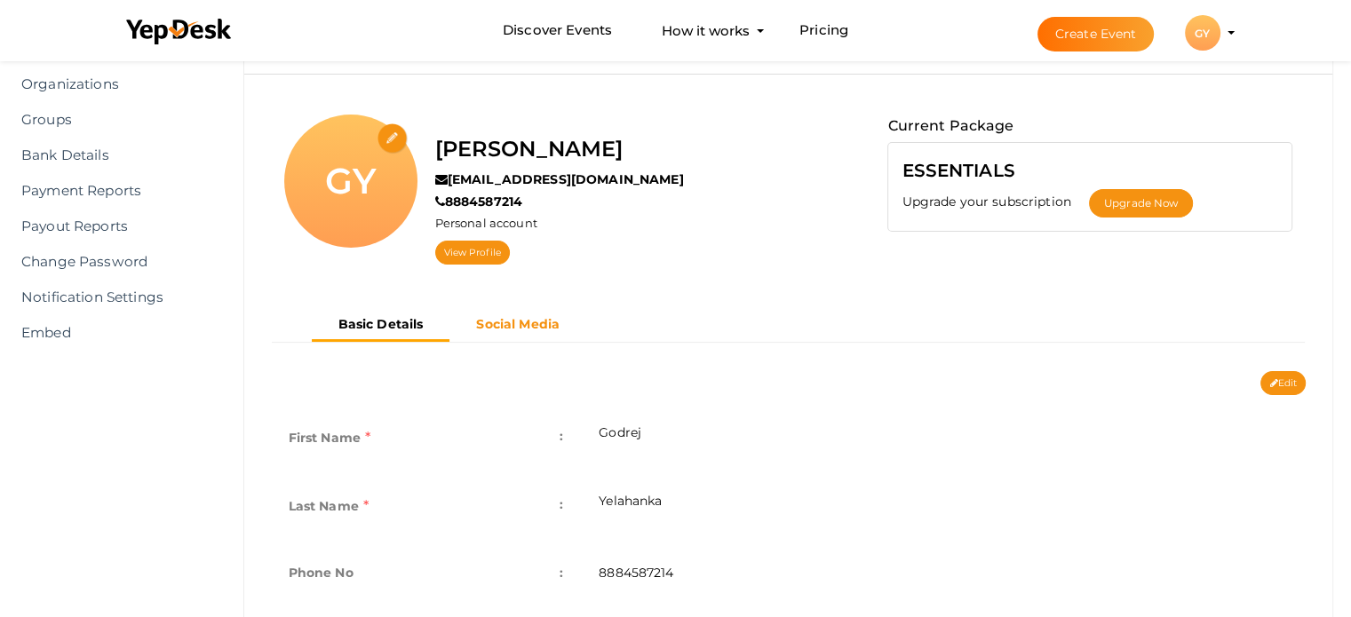
click at [522, 320] on b "Social Media" at bounding box center [517, 324] width 83 height 16
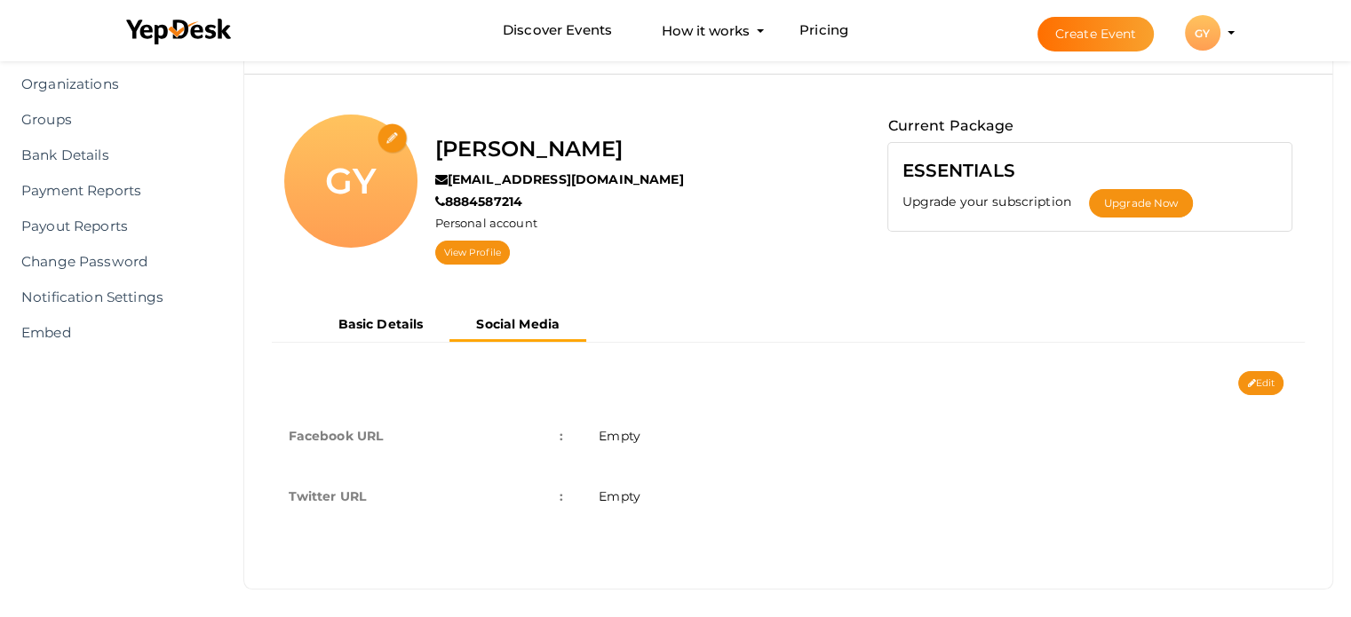
scroll to position [113, 0]
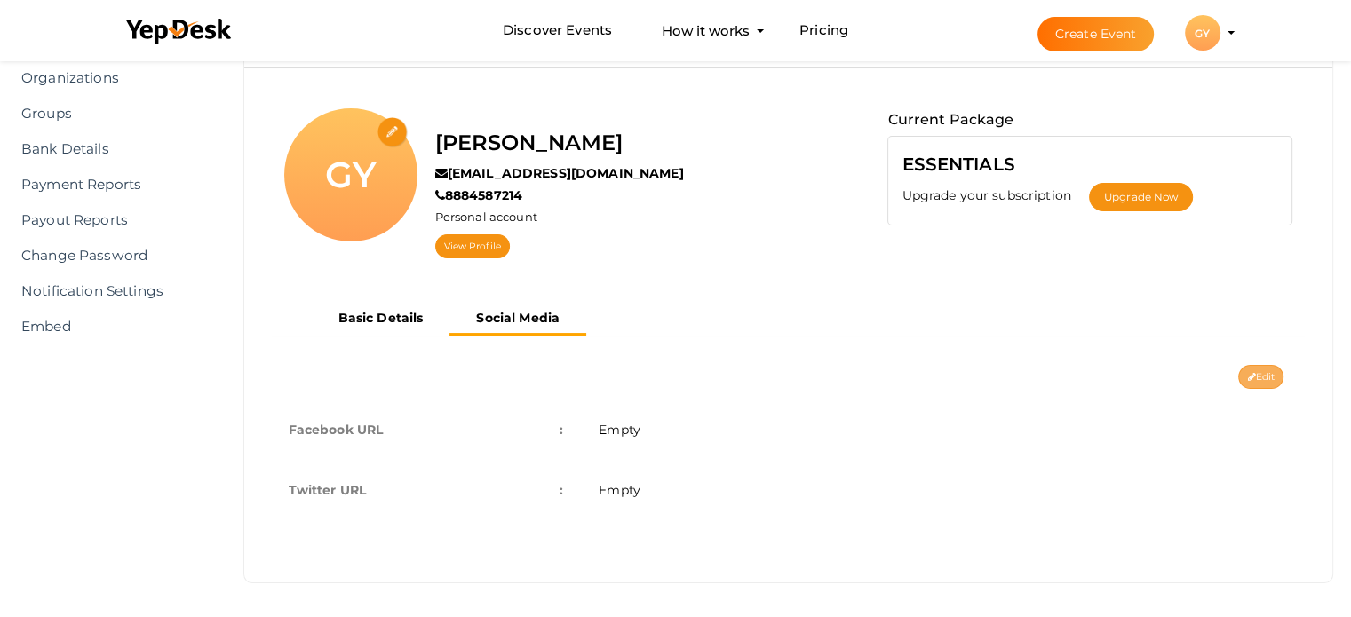
click at [1258, 377] on button "Edit" at bounding box center [1260, 377] width 45 height 24
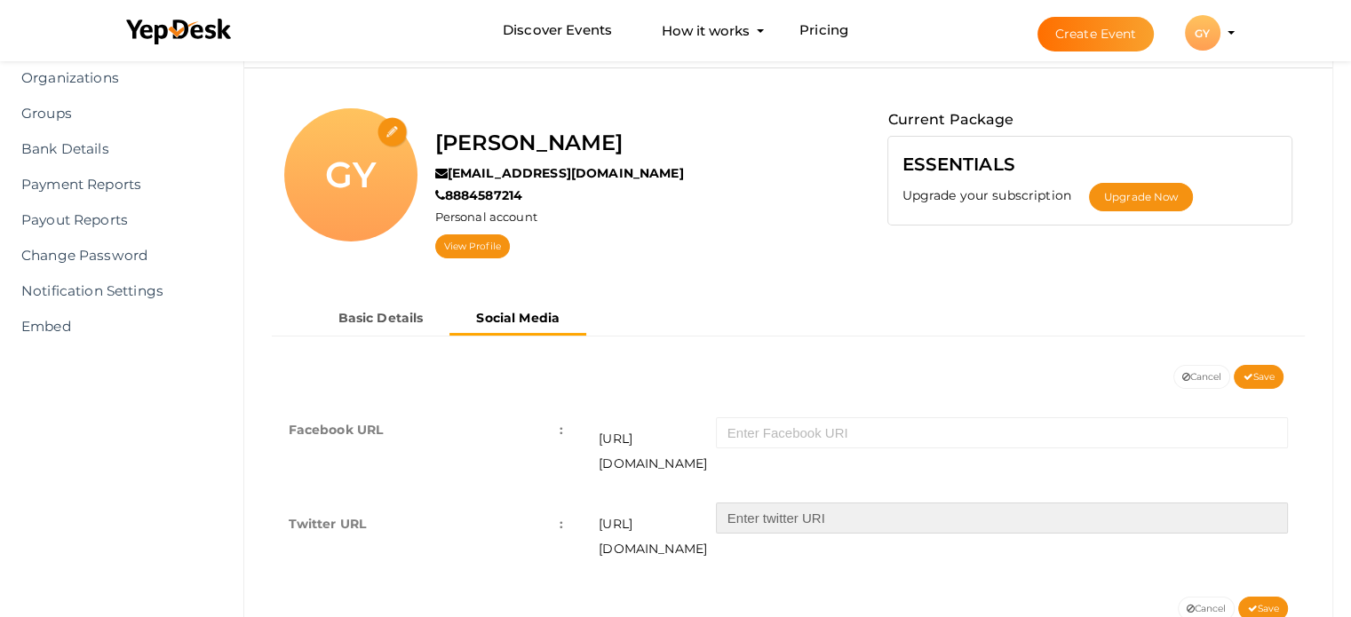
click at [750, 503] on input "text" at bounding box center [1002, 518] width 572 height 31
paste input "GodrejYlk"
type input "GodrejYlk"
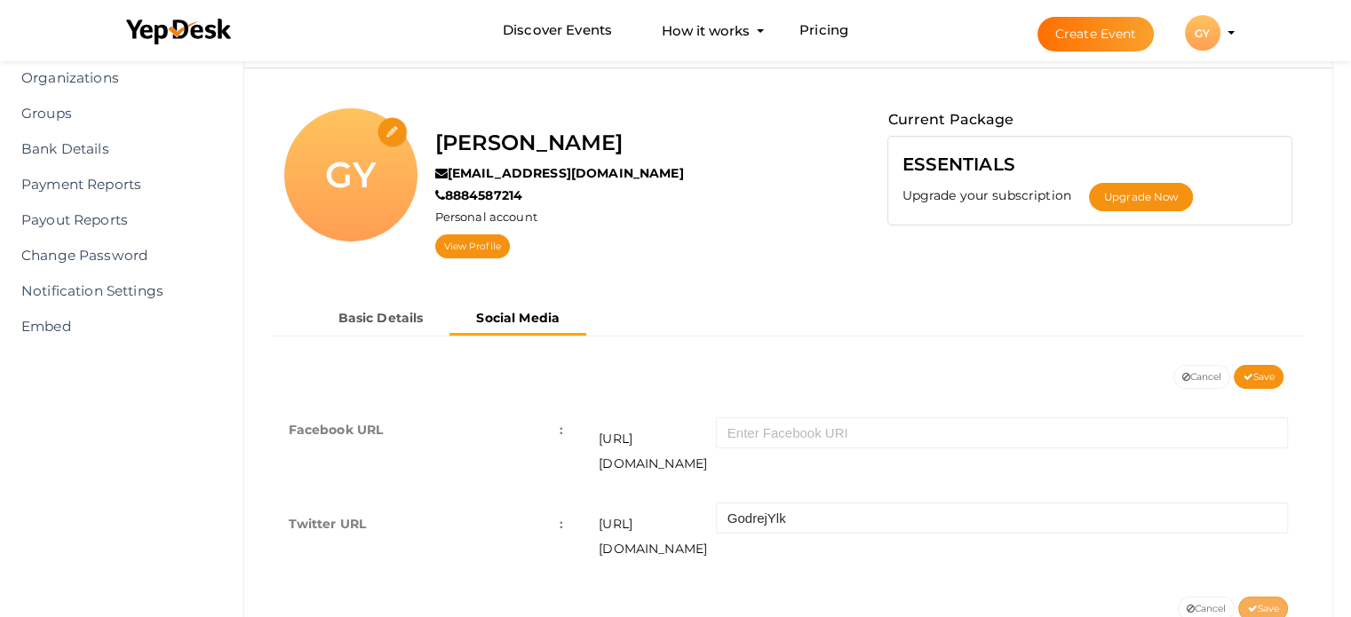
click at [1264, 603] on span "Save" at bounding box center [1263, 609] width 32 height 12
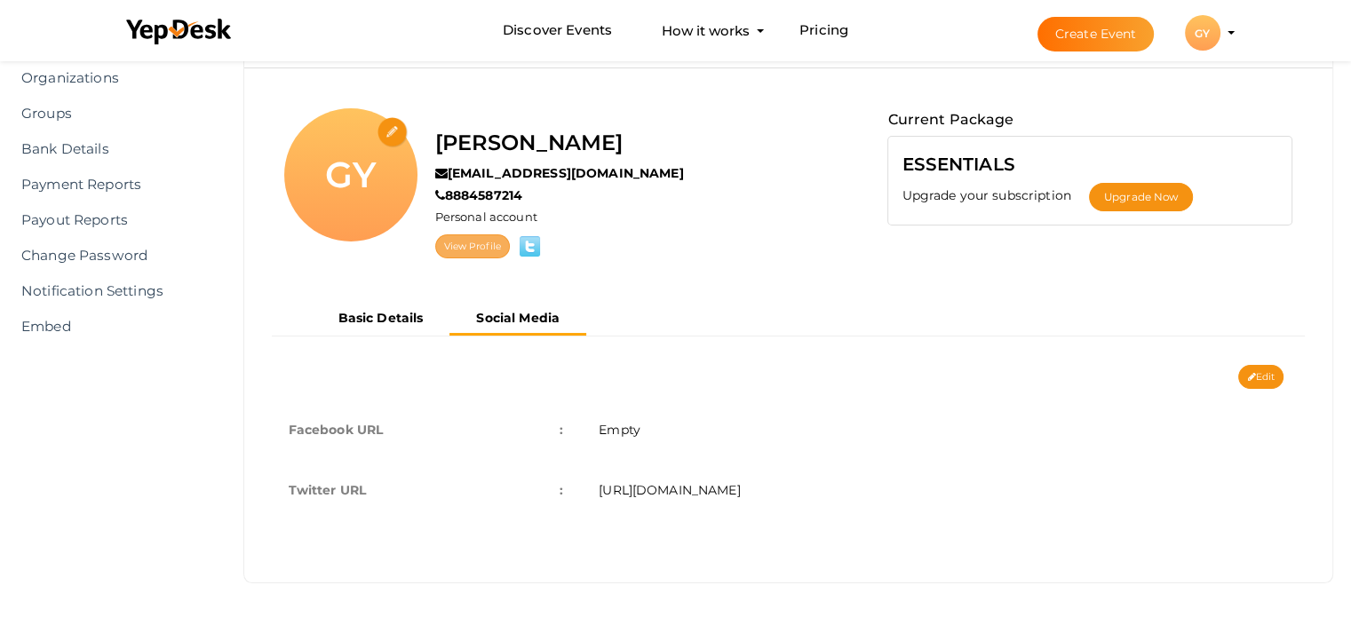
click at [453, 238] on link "View Profile" at bounding box center [472, 246] width 75 height 24
click at [409, 323] on b "Basic Details" at bounding box center [380, 318] width 85 height 16
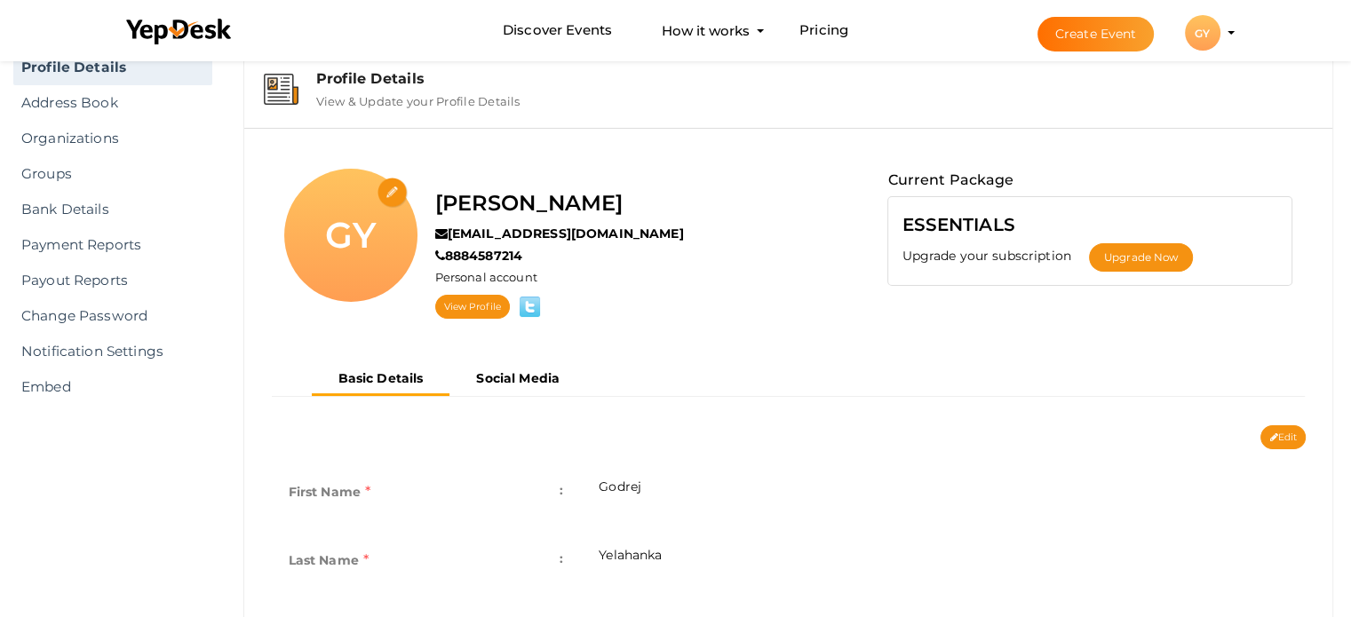
scroll to position [0, 0]
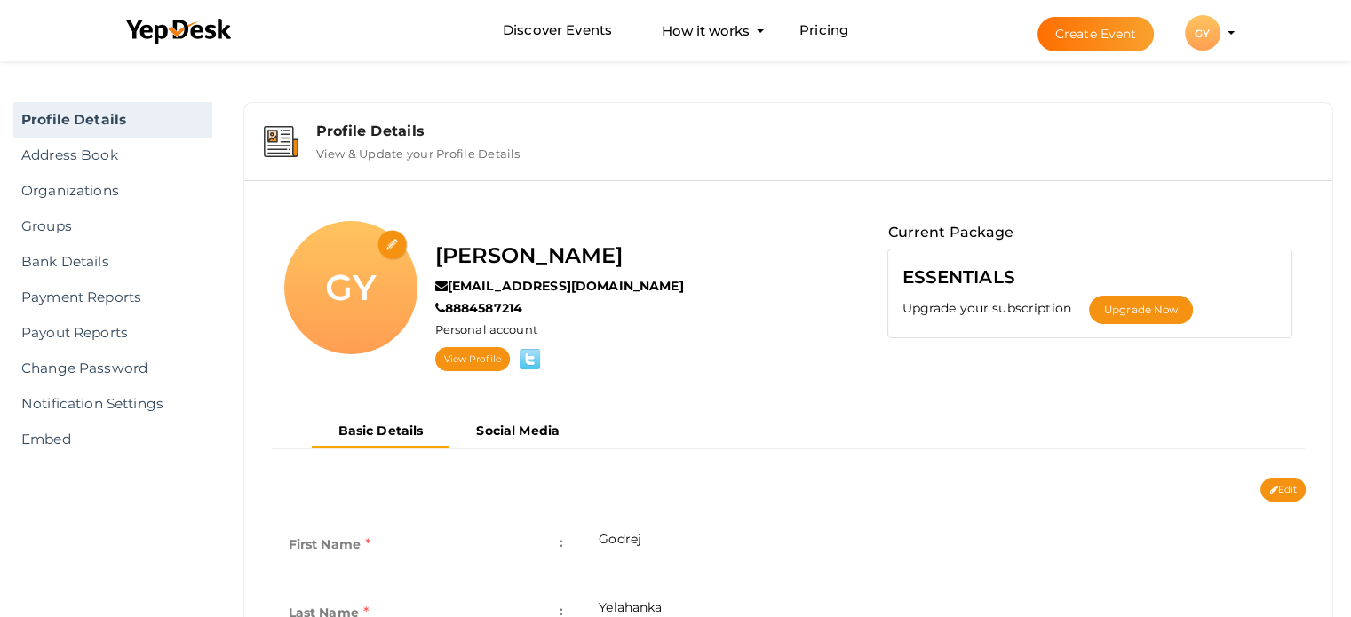
click at [465, 148] on label "View & Update your Profile Details" at bounding box center [418, 149] width 204 height 21
click at [395, 150] on label "View & Update your Profile Details" at bounding box center [418, 149] width 204 height 21
click at [1211, 27] on div "GY" at bounding box center [1203, 33] width 36 height 36
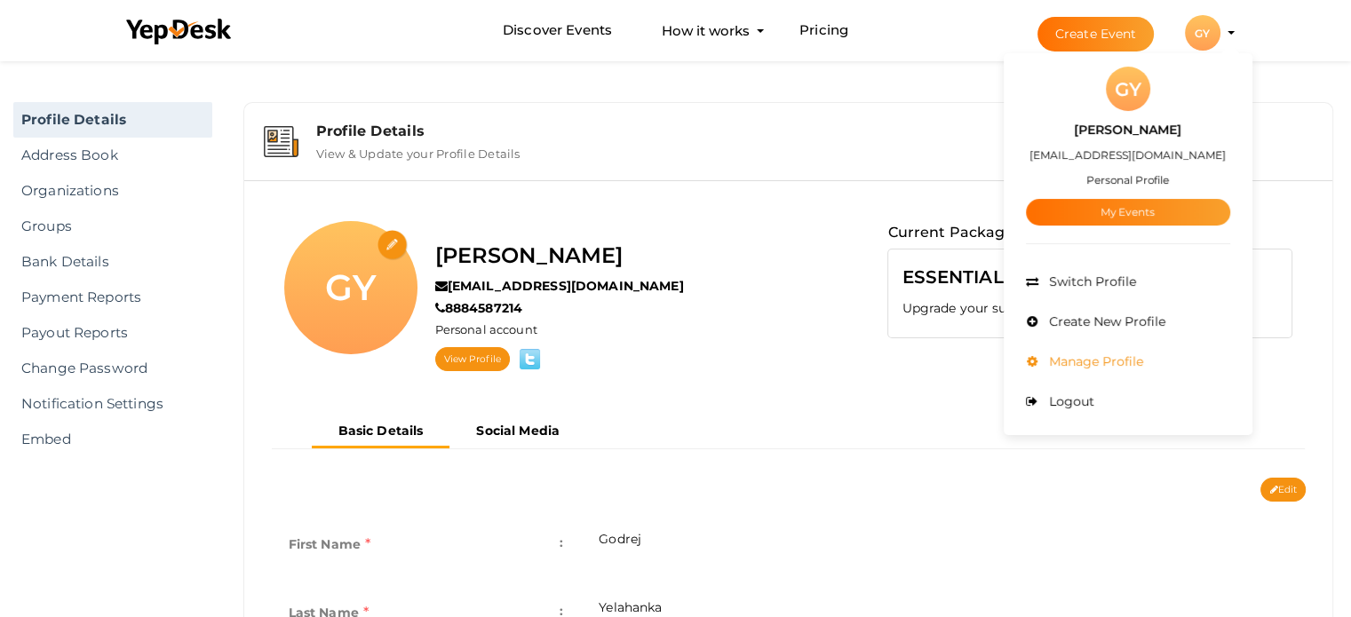
click at [1107, 361] on span "Manage Profile" at bounding box center [1093, 361] width 99 height 16
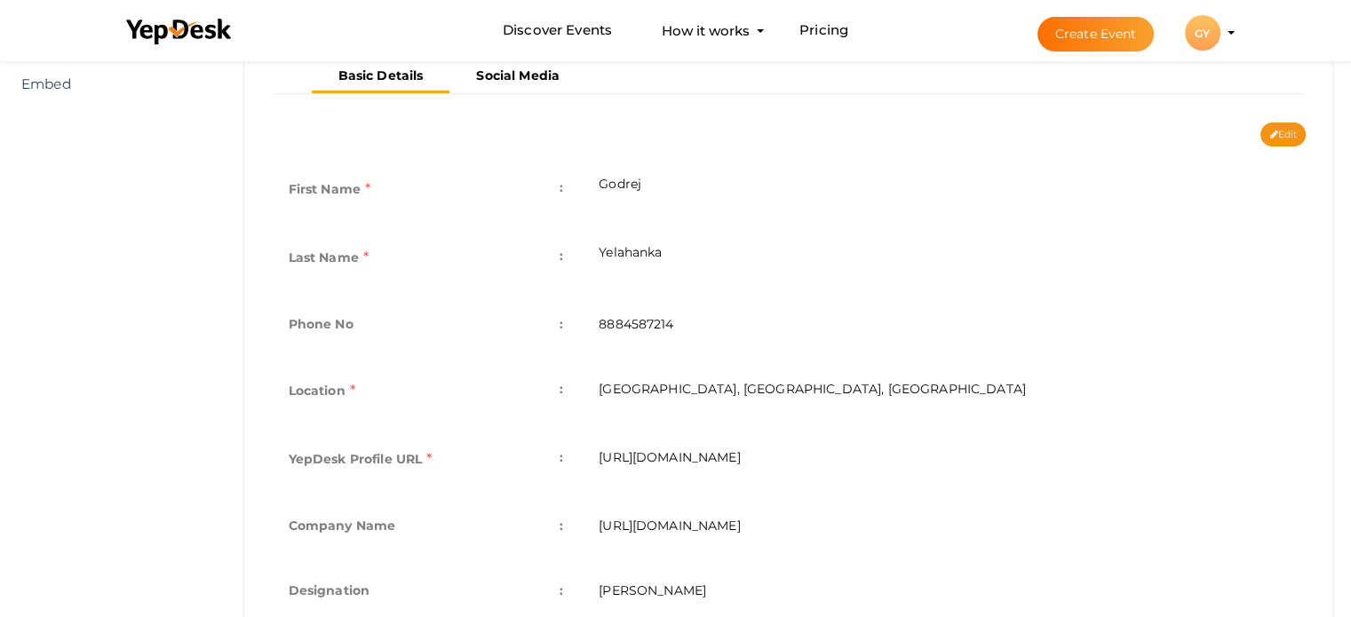
scroll to position [533, 0]
